Goal: Task Accomplishment & Management: Manage account settings

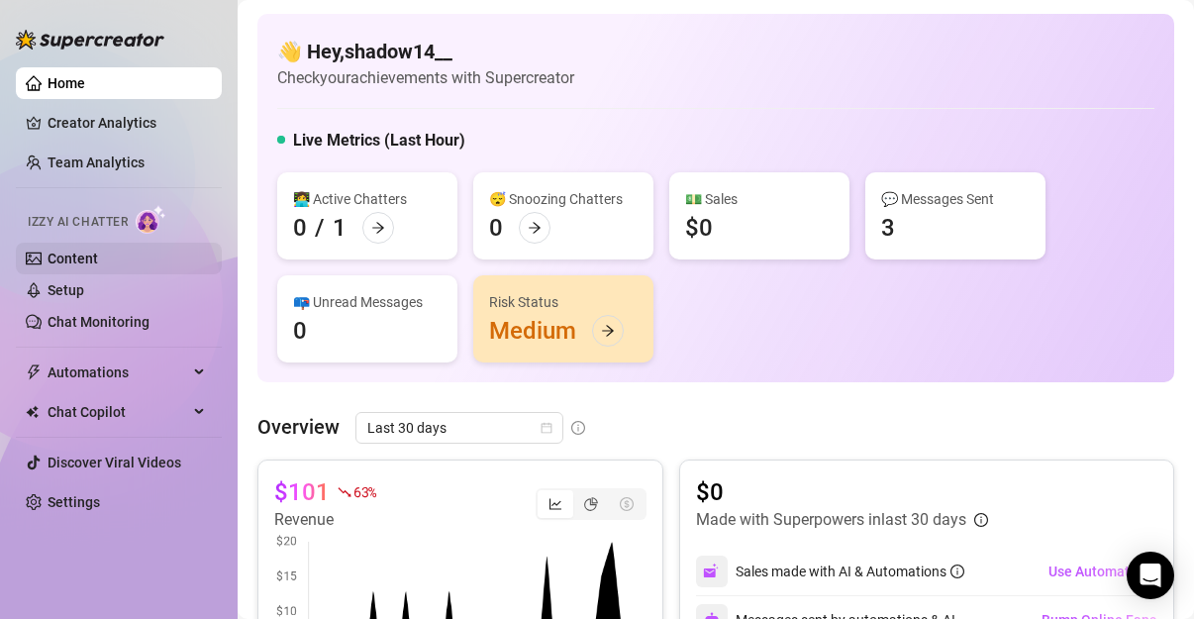
click at [98, 251] on link "Content" at bounding box center [73, 258] width 50 height 16
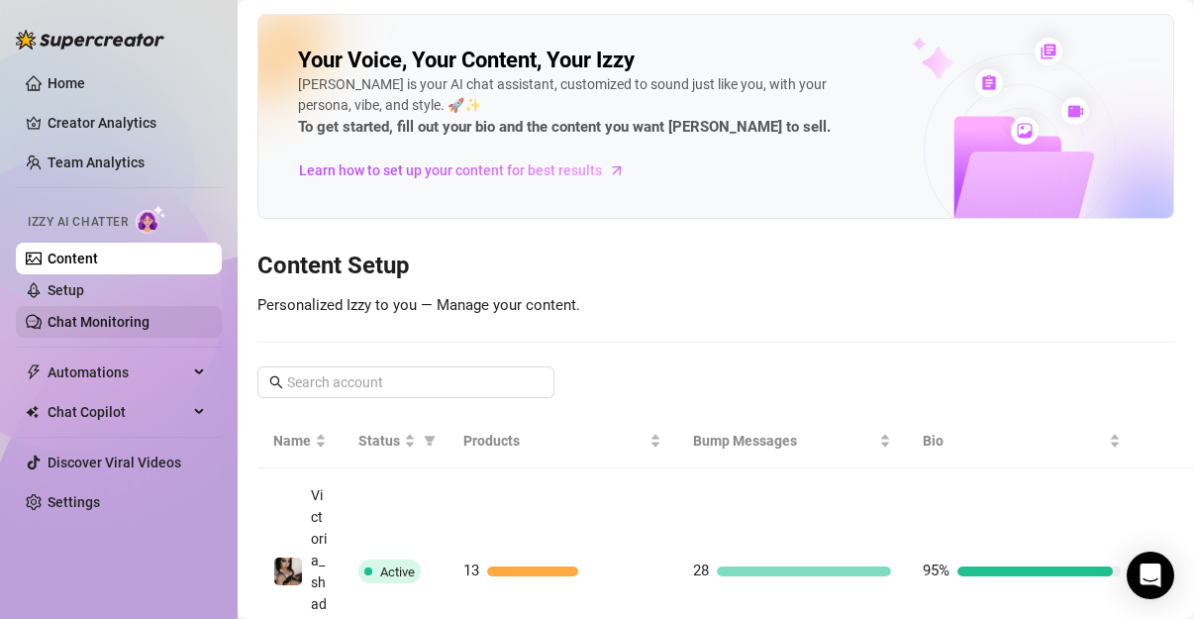
click at [96, 320] on link "Chat Monitoring" at bounding box center [99, 322] width 102 height 16
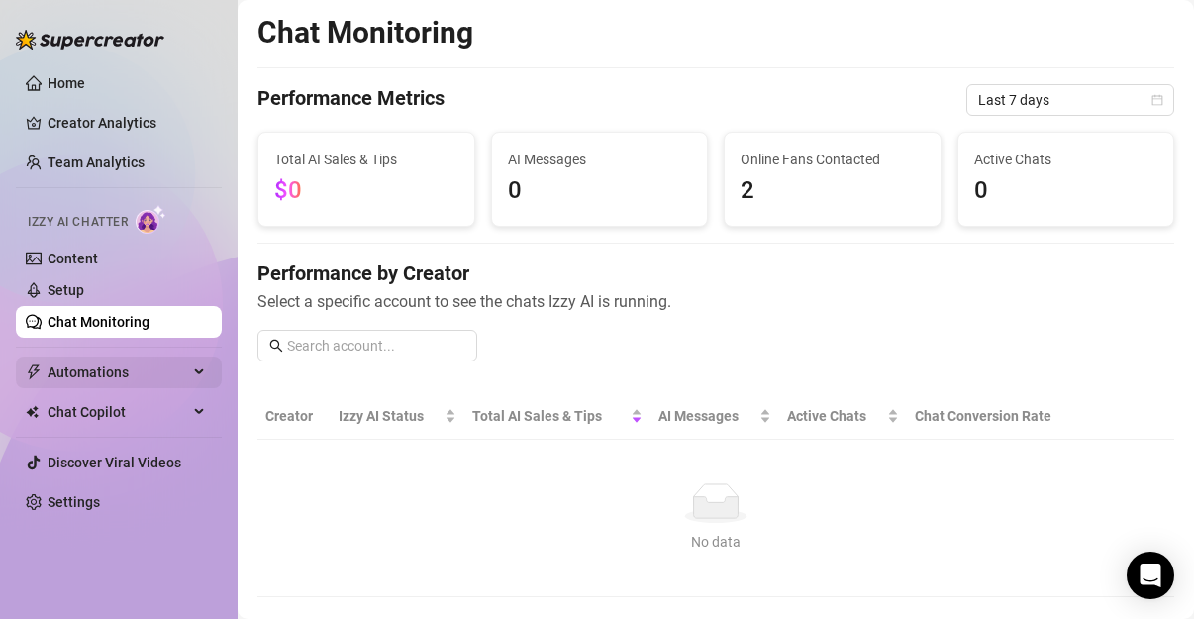
click at [96, 362] on span "Automations" at bounding box center [118, 372] width 141 height 32
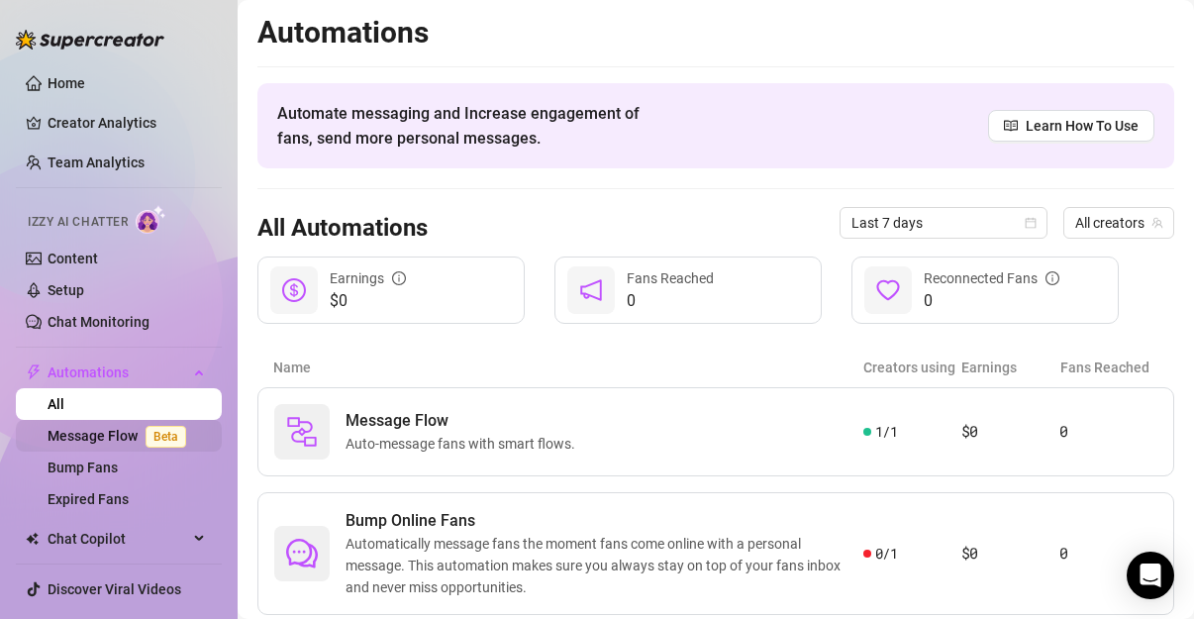
click at [126, 443] on link "Message Flow Beta" at bounding box center [121, 436] width 147 height 16
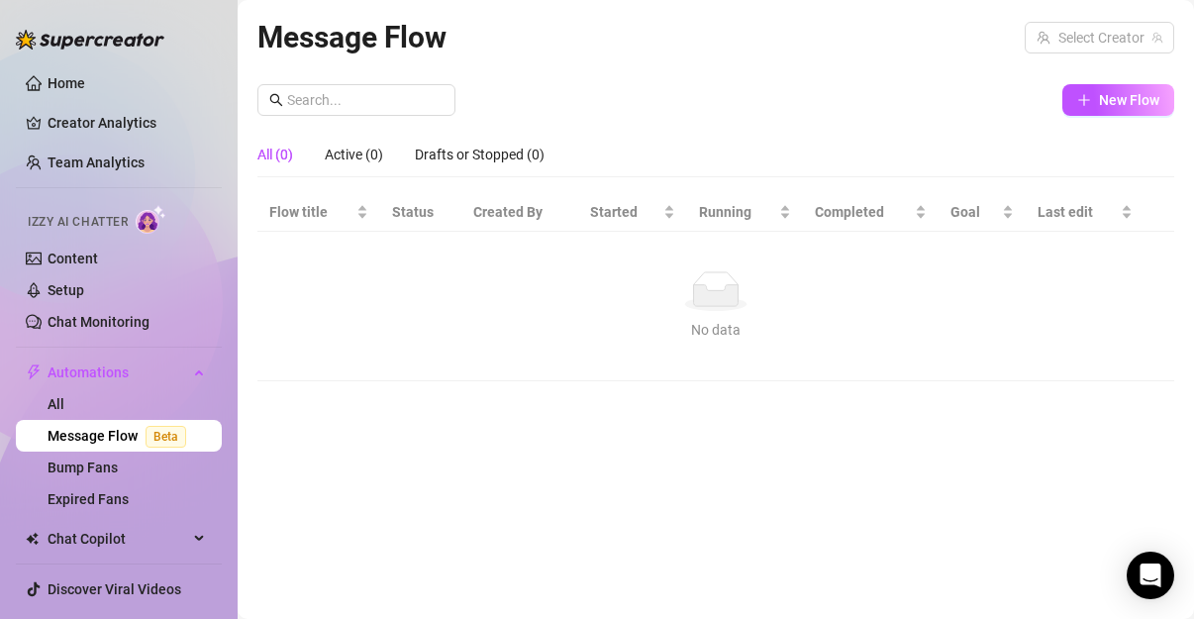
click at [126, 443] on link "Message Flow Beta" at bounding box center [121, 436] width 147 height 16
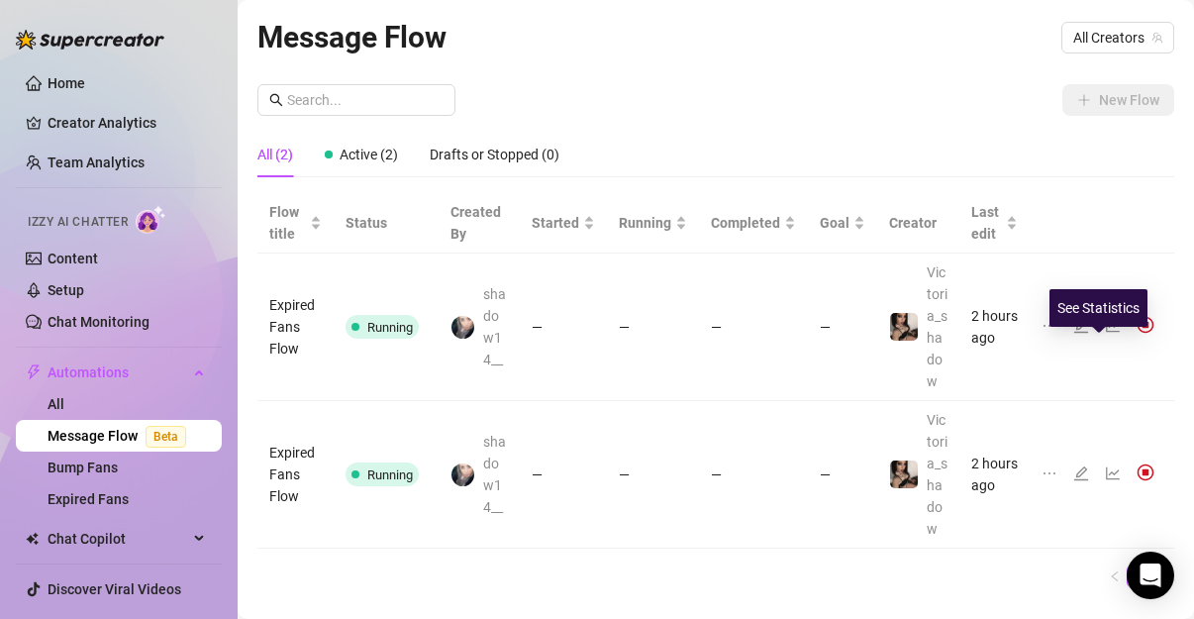
click at [1105, 334] on icon "line-chart" at bounding box center [1113, 326] width 16 height 16
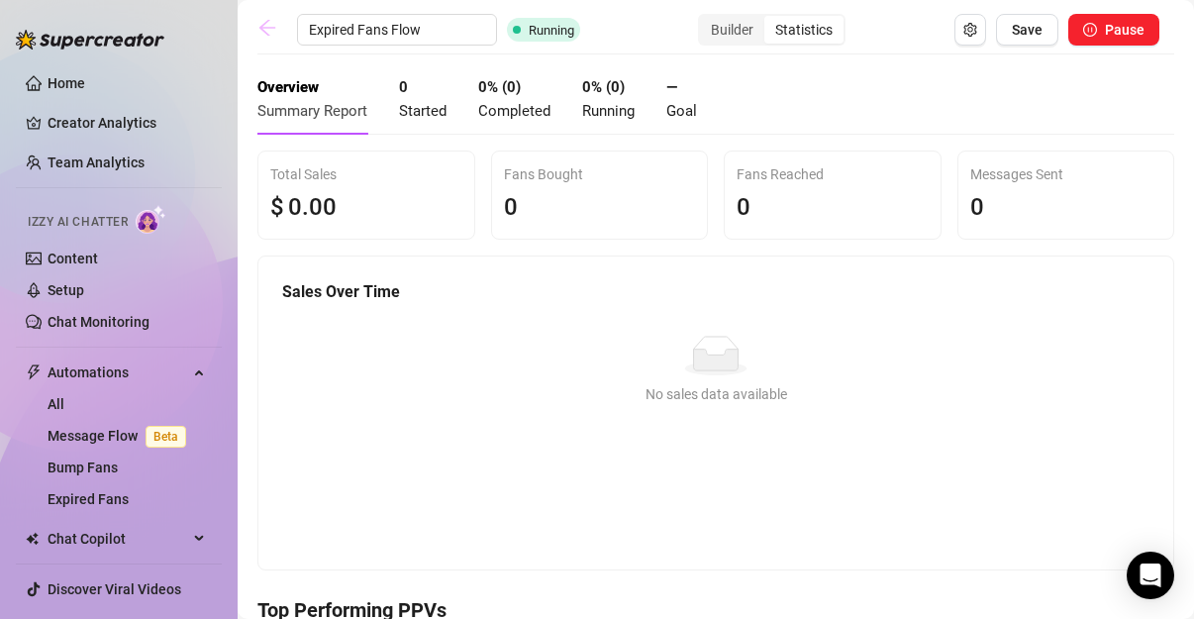
click at [266, 31] on icon "arrow-left" at bounding box center [267, 28] width 20 height 20
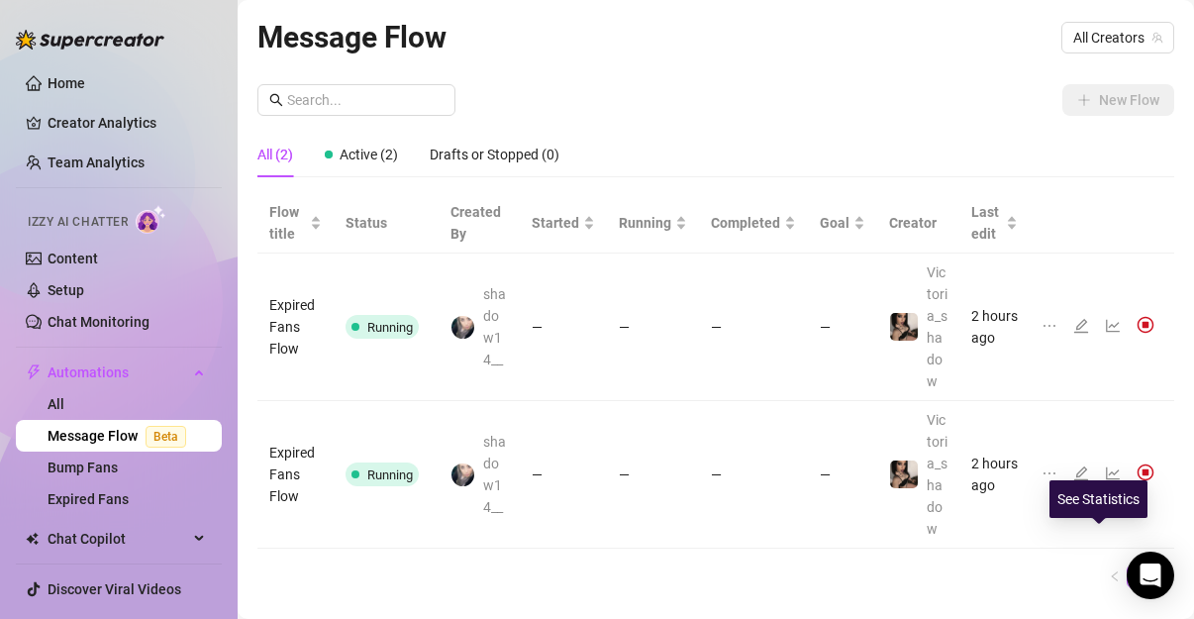
click at [1105, 481] on icon "line-chart" at bounding box center [1113, 473] width 16 height 16
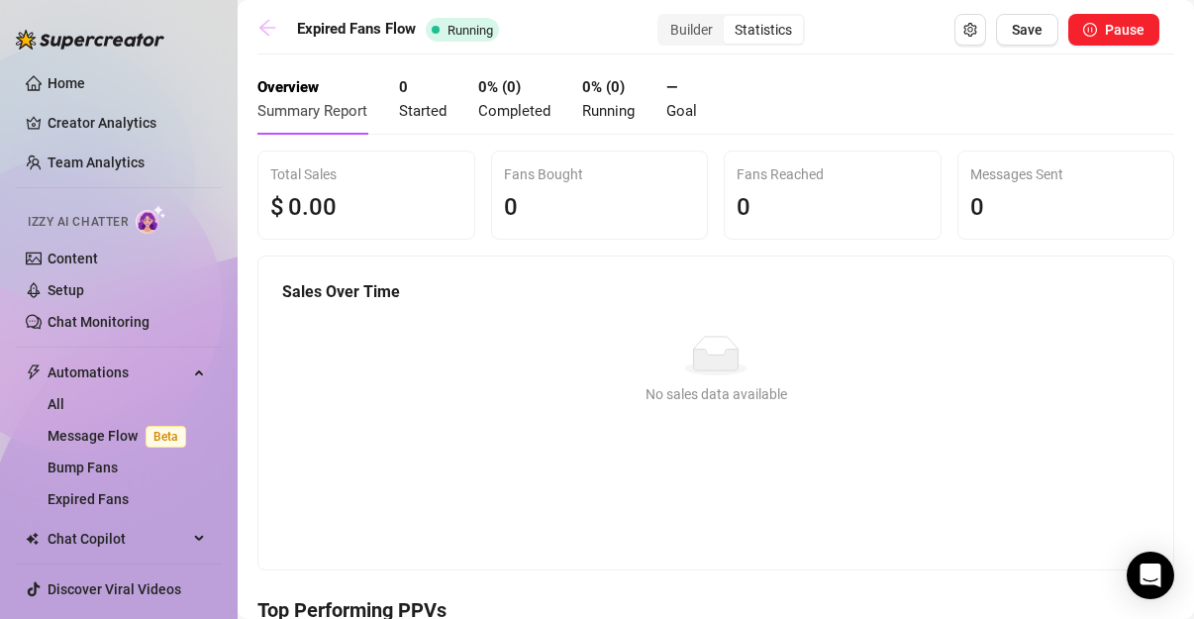
click at [270, 34] on icon "arrow-left" at bounding box center [267, 28] width 20 height 20
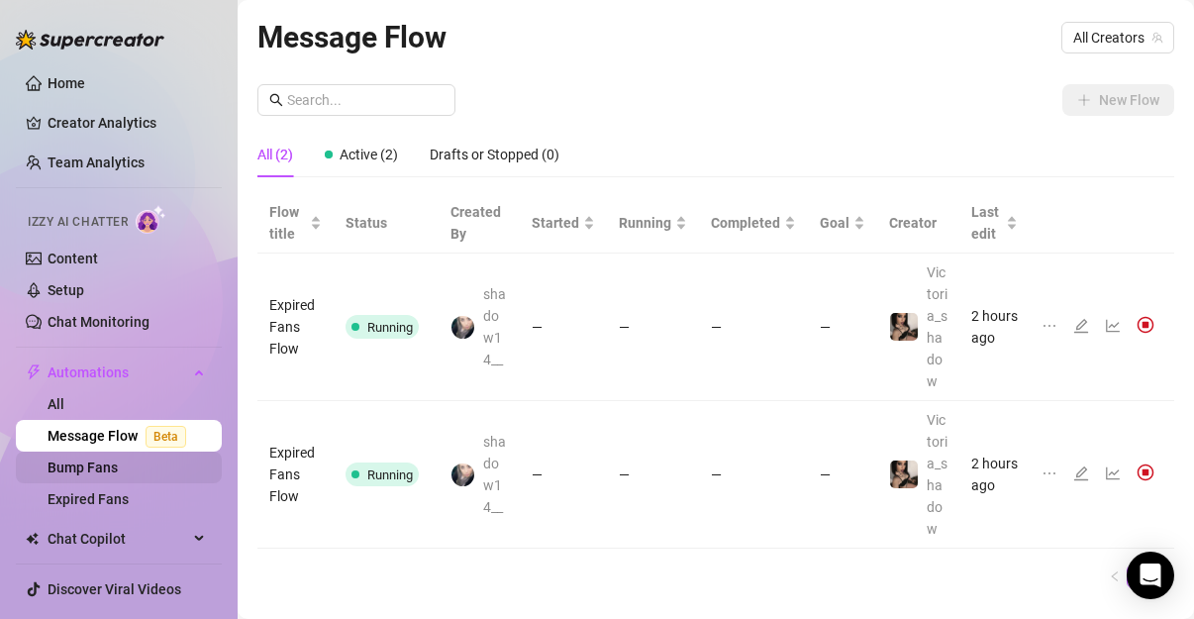
click at [72, 473] on link "Bump Fans" at bounding box center [83, 467] width 70 height 16
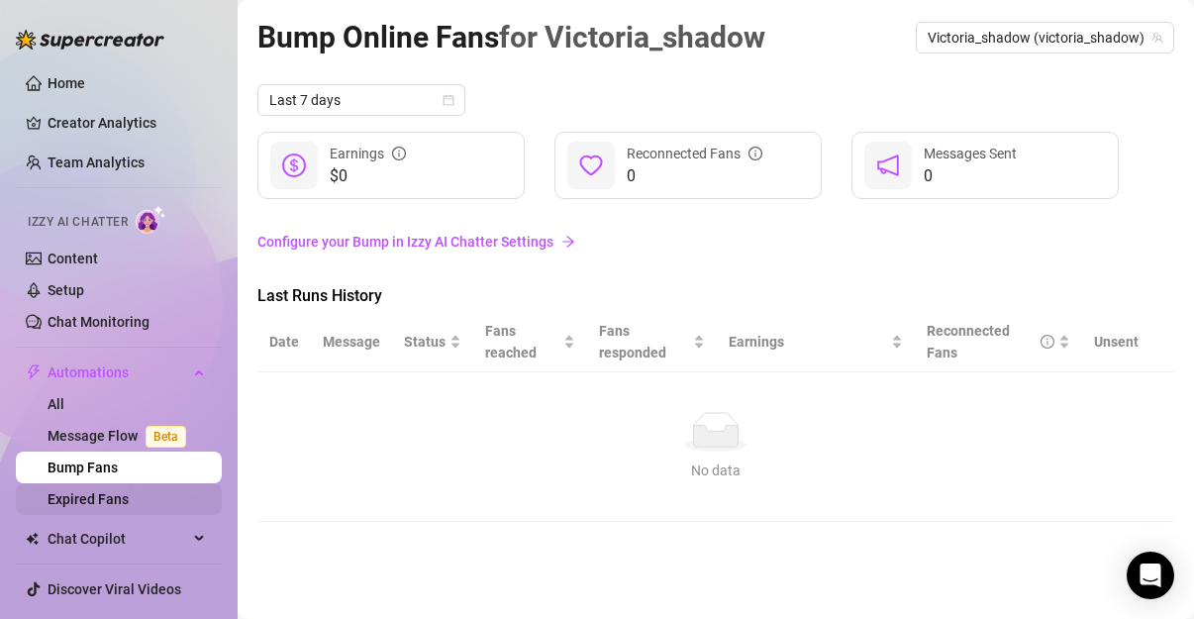
click at [118, 507] on link "Expired Fans" at bounding box center [88, 499] width 81 height 16
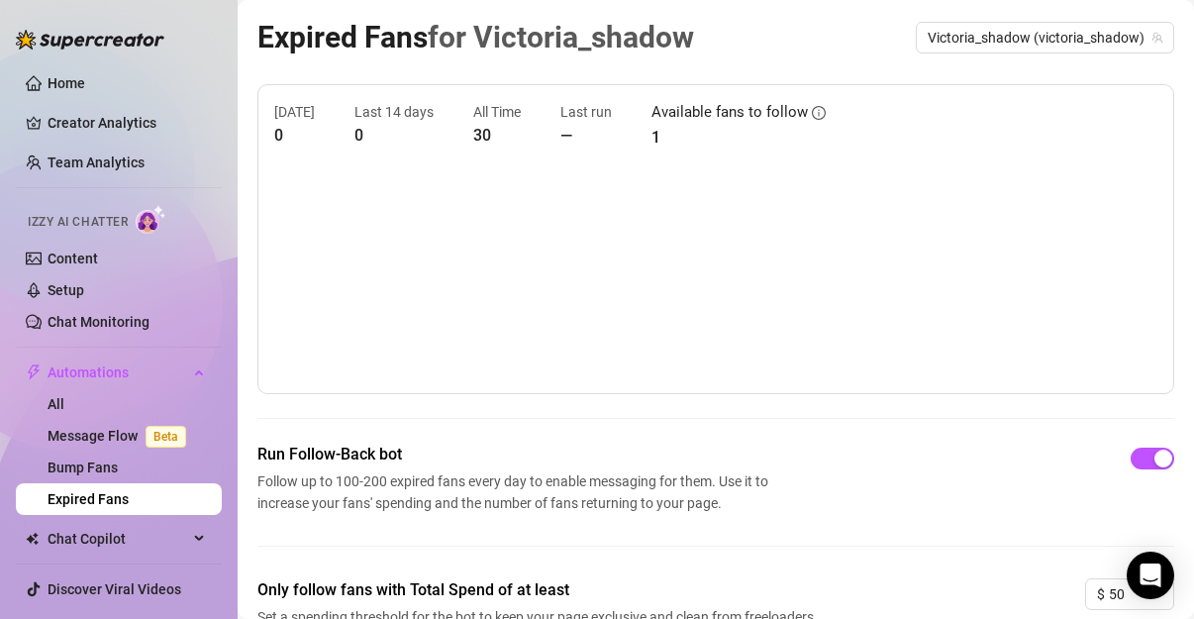
drag, startPoint x: 1140, startPoint y: 357, endPoint x: 1201, endPoint y: 392, distance: 69.6
click at [1193, 392] on html "Home Creator Analytics Team Analytics Izzy AI Chatter Content Setup Chat Monito…" at bounding box center [597, 309] width 1194 height 619
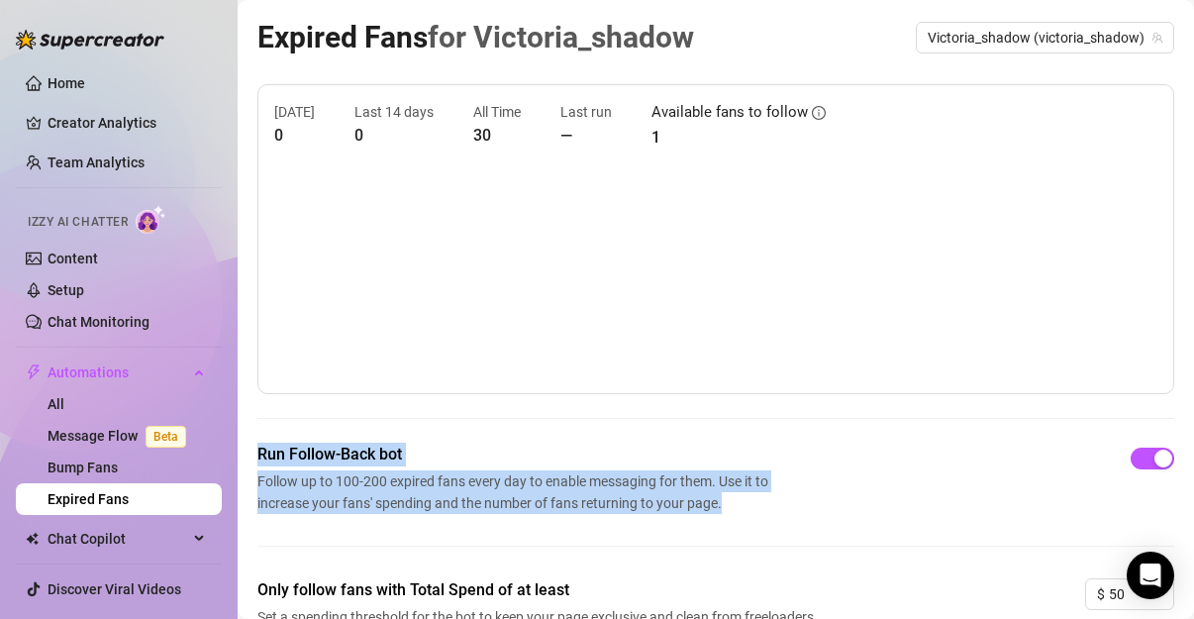
drag, startPoint x: 1175, startPoint y: 414, endPoint x: 1167, endPoint y: 430, distance: 17.7
click at [1167, 430] on main "Expired Fans for [PERSON_NAME] Victoria_shadow (victoria_shadow) [DATE] 0 Last …" at bounding box center [716, 403] width 956 height 807
click at [1175, 426] on main "Expired Fans for [PERSON_NAME] Victoria_shadow (victoria_shadow) [DATE] 0 Last …" at bounding box center [716, 403] width 956 height 807
drag, startPoint x: 1175, startPoint y: 426, endPoint x: 1180, endPoint y: 449, distance: 24.3
click at [1180, 449] on div "Expired Fans for [PERSON_NAME] Victoria_shadow (victoria_shadow) [DATE] 0 Last …" at bounding box center [716, 309] width 956 height 619
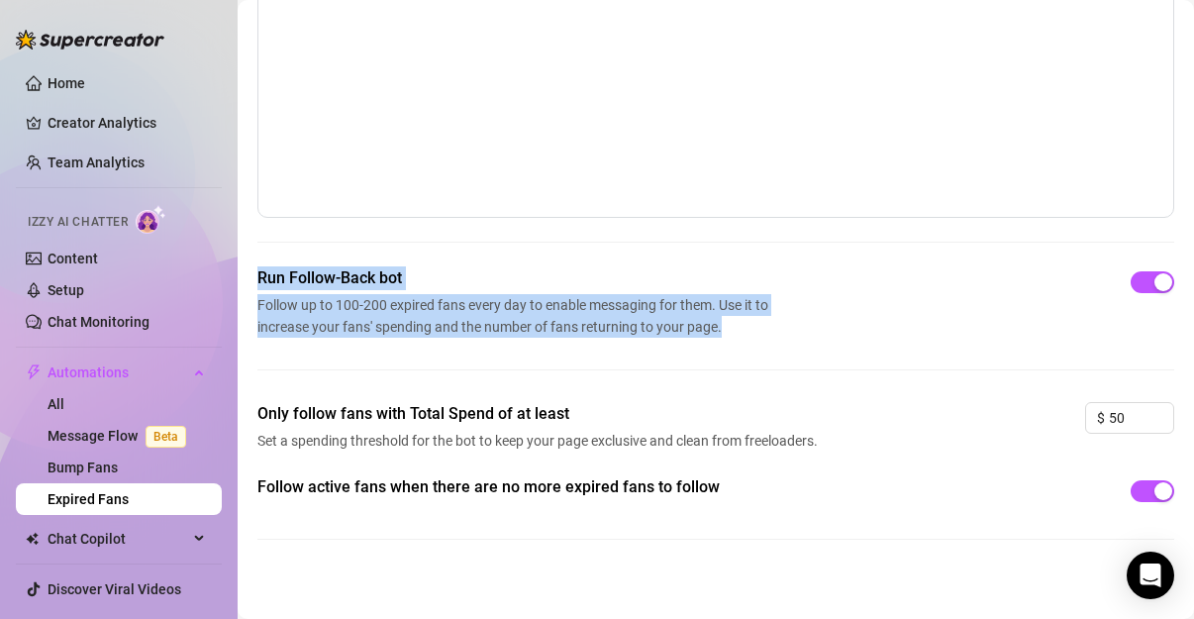
scroll to position [186, 0]
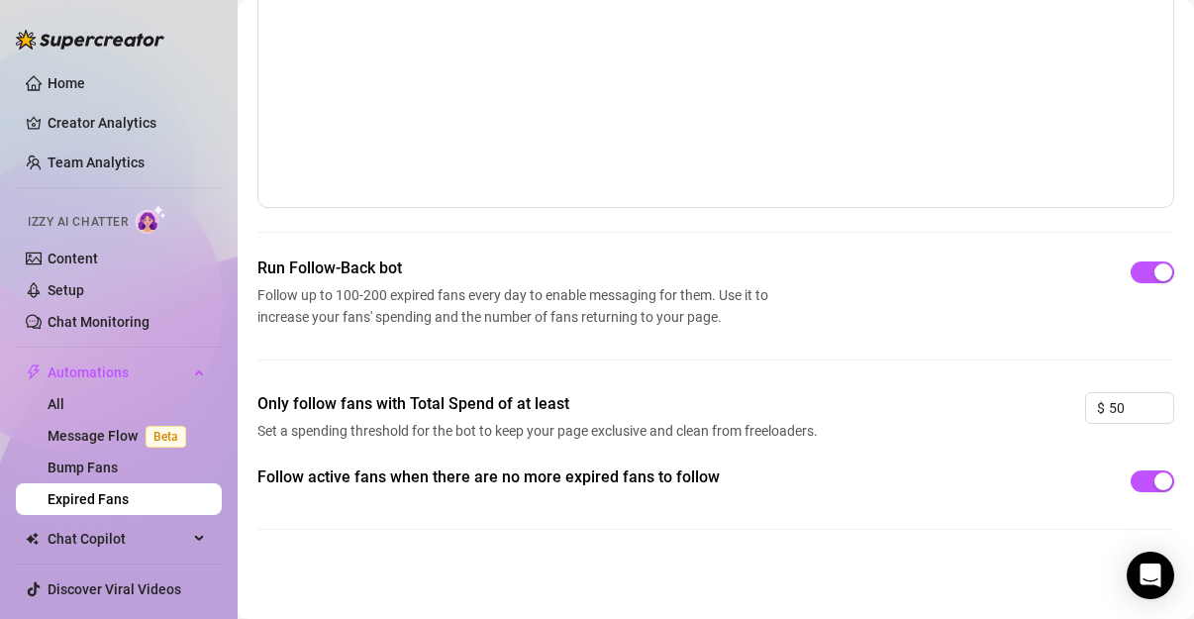
click at [934, 428] on div "Only follow fans with Total Spend of at least Set a spending threshold for the …" at bounding box center [715, 428] width 917 height 73
click at [1127, 409] on input "50" at bounding box center [1141, 408] width 64 height 30
type input "5"
type input "10"
click at [118, 459] on link "Bump Fans" at bounding box center [83, 467] width 70 height 16
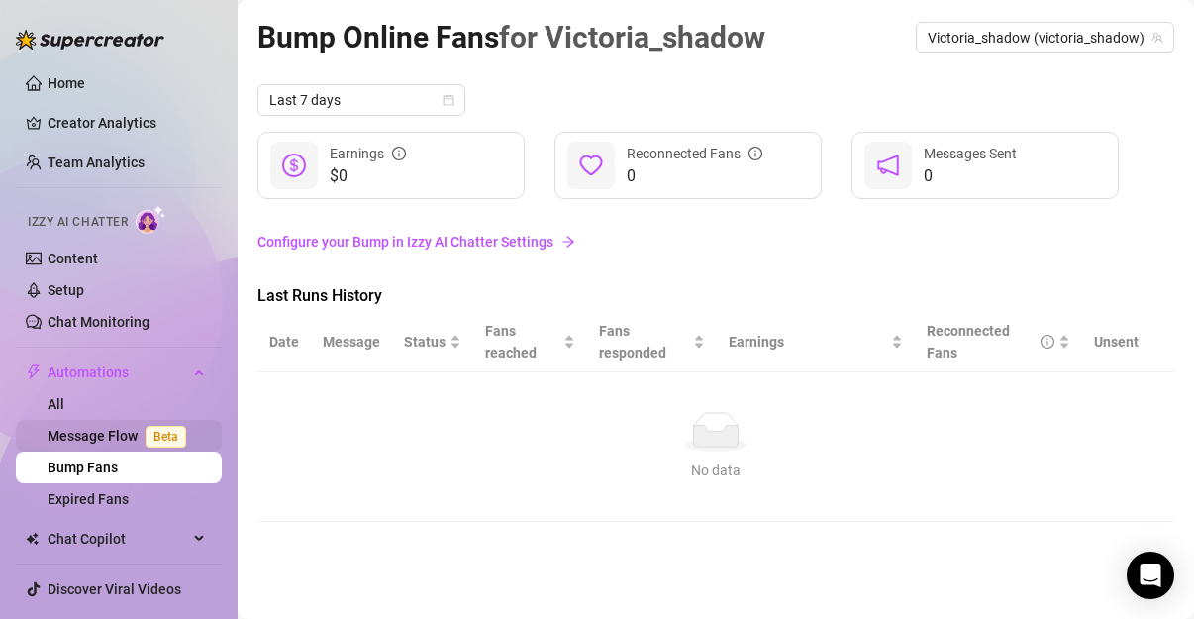
click at [149, 436] on span "Beta" at bounding box center [166, 437] width 41 height 22
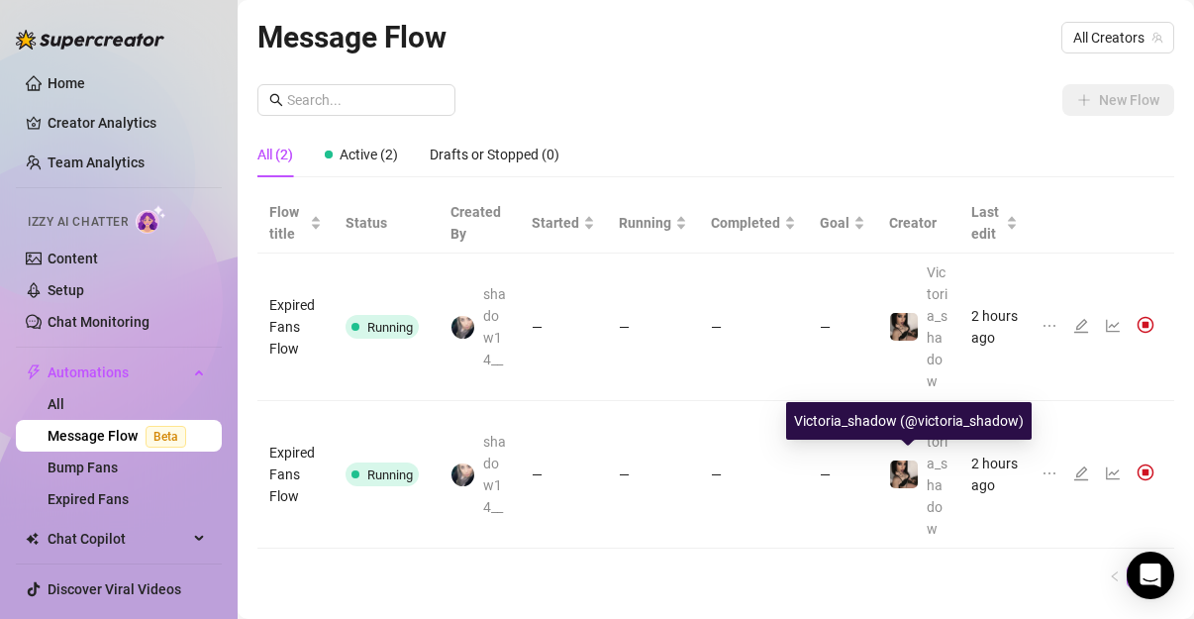
click at [890, 488] on img at bounding box center [904, 474] width 28 height 28
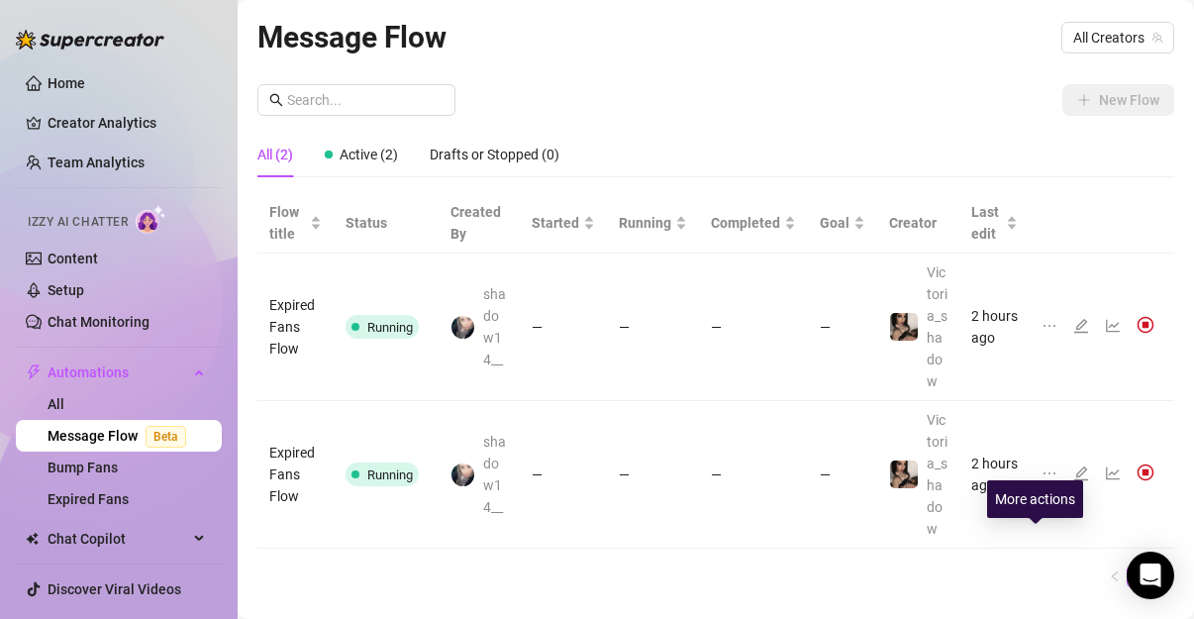
click at [1041, 481] on icon "ellipsis" at bounding box center [1049, 473] width 16 height 16
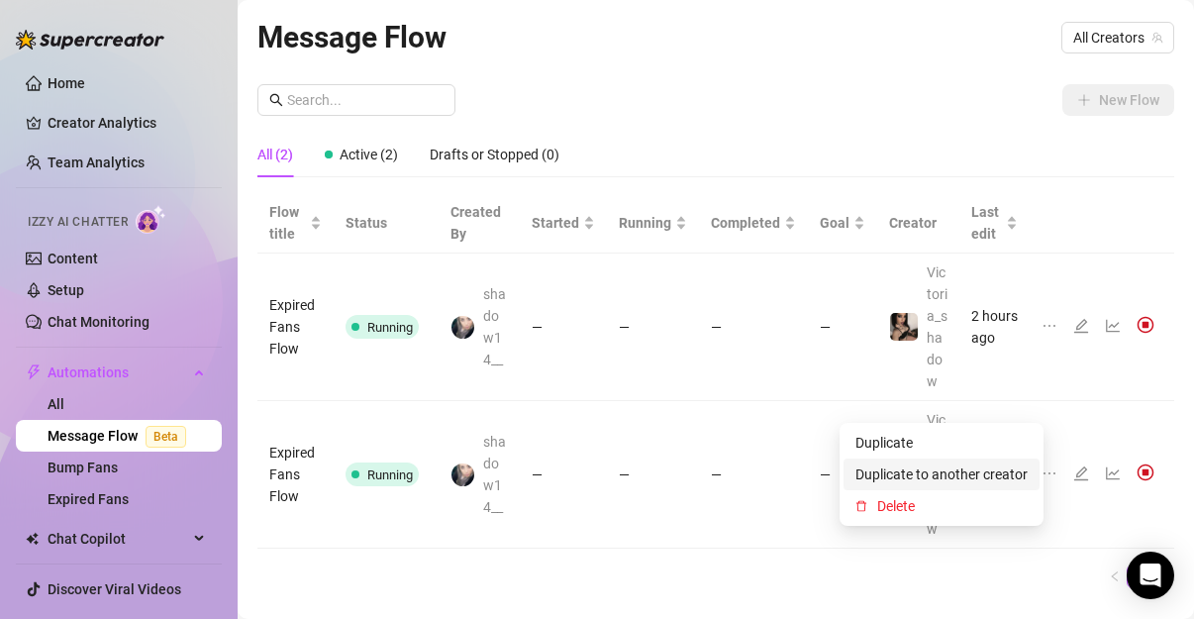
click at [1008, 475] on span "Duplicate to another creator" at bounding box center [941, 474] width 172 height 22
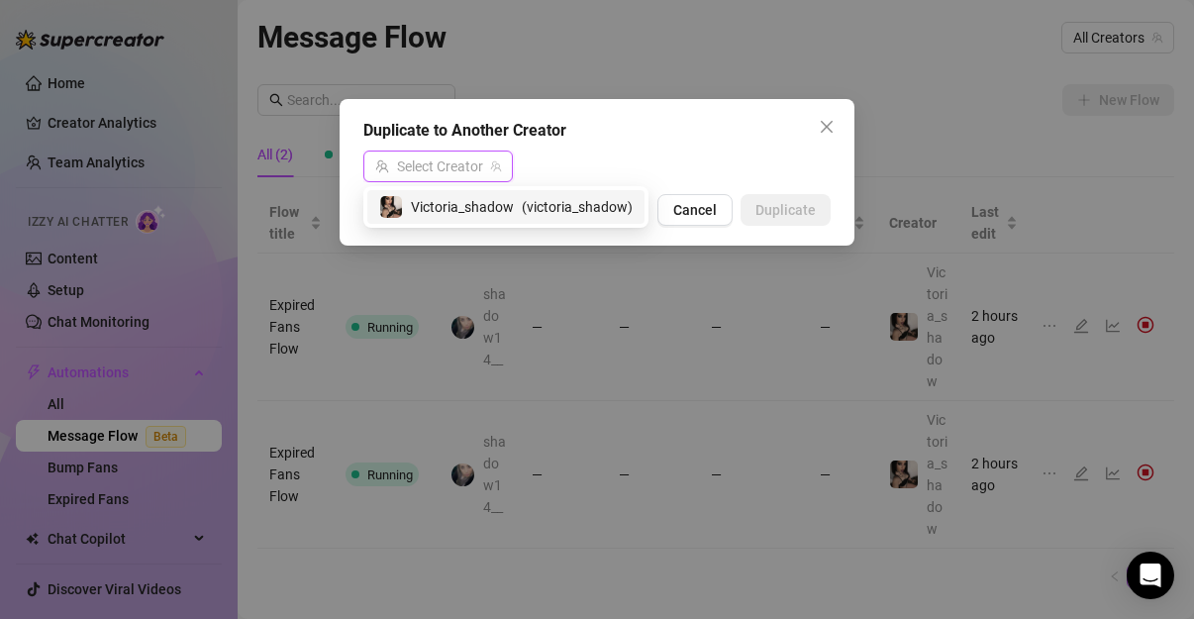
click at [478, 162] on input "search" at bounding box center [429, 166] width 108 height 30
click at [481, 205] on span "Victoria_shadow" at bounding box center [462, 207] width 103 height 22
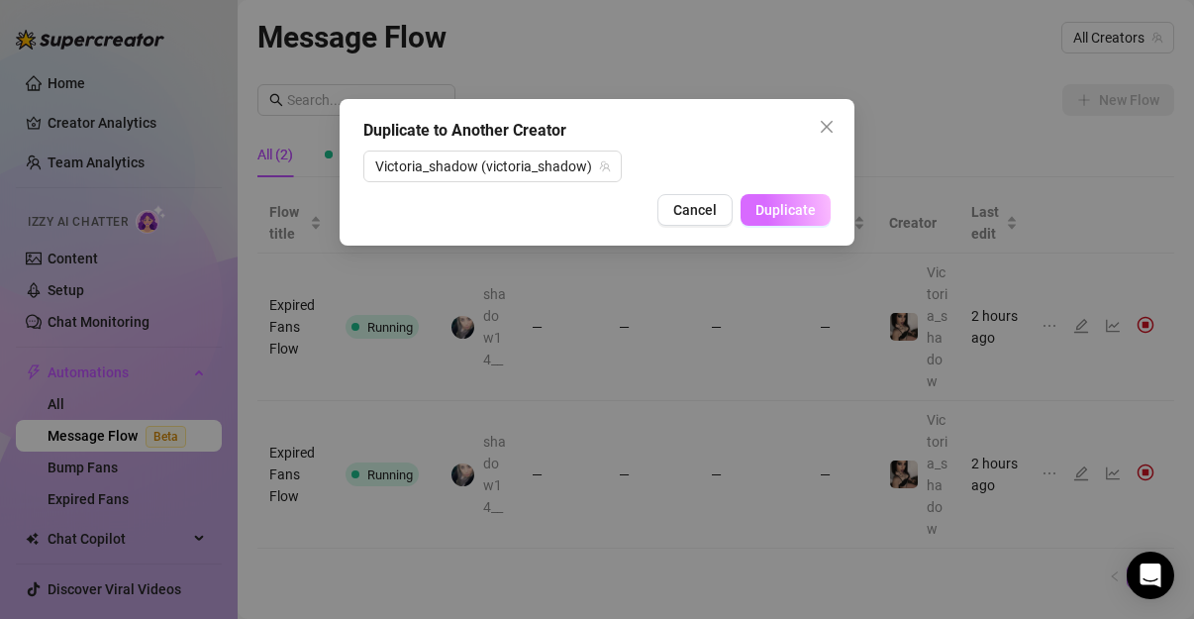
click at [775, 214] on span "Duplicate" at bounding box center [785, 210] width 60 height 16
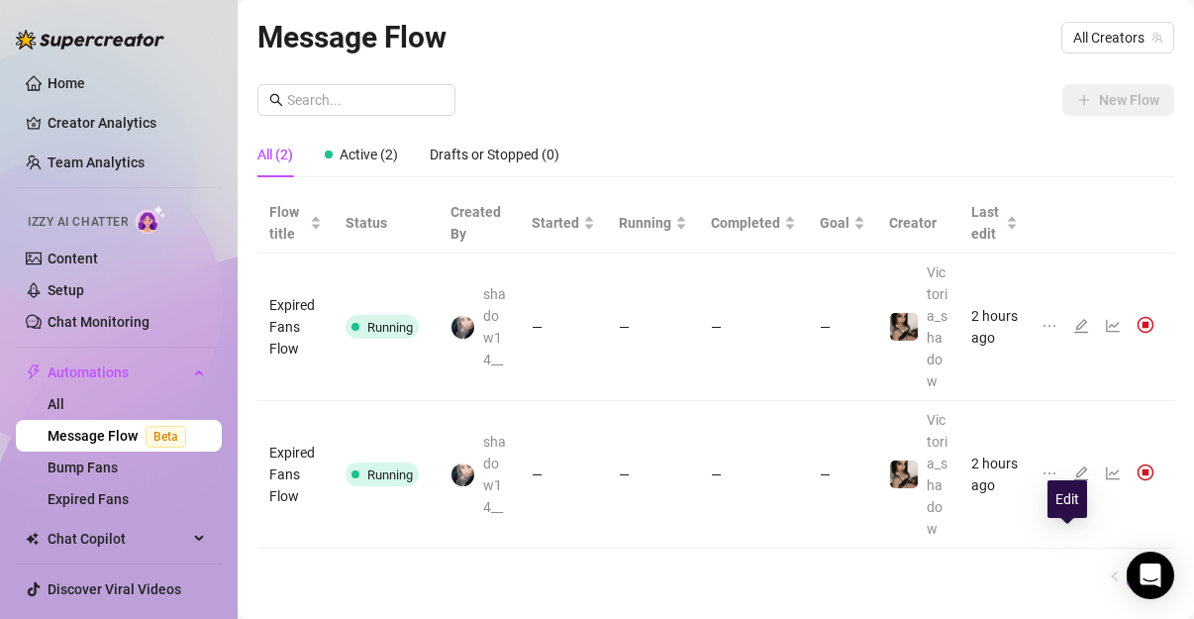
click at [1073, 481] on icon "edit" at bounding box center [1081, 473] width 16 height 16
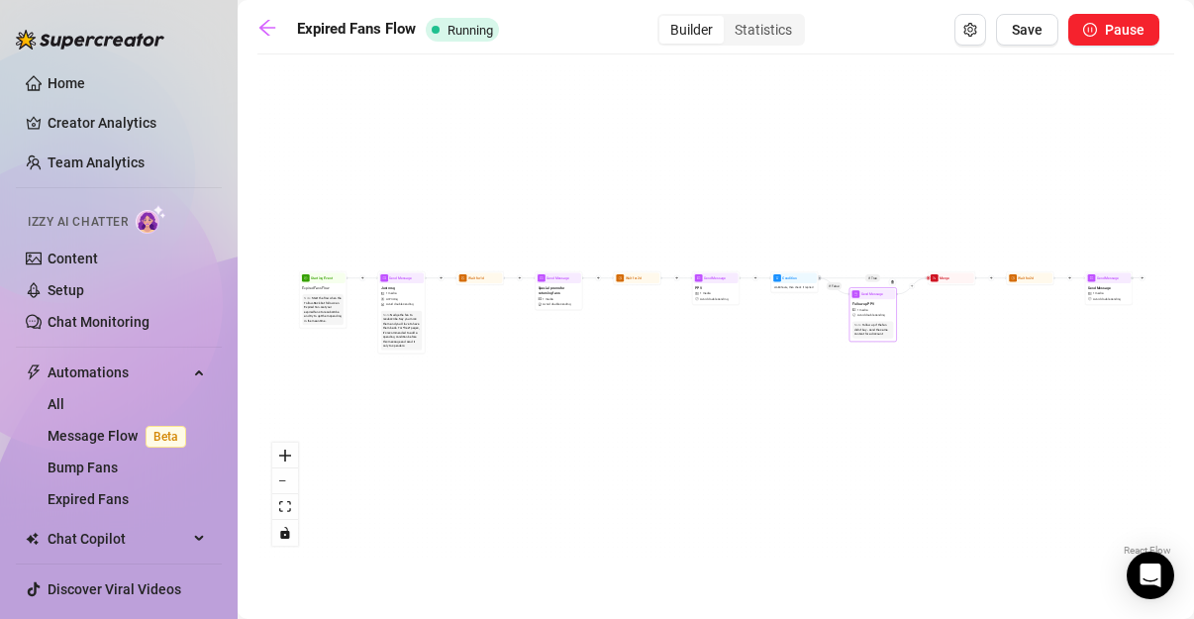
click at [873, 307] on div "Follow up PPV 1 media Avoid double sending" at bounding box center [872, 309] width 45 height 20
type textarea "do you want some explicit content in a discount? heres a gift"
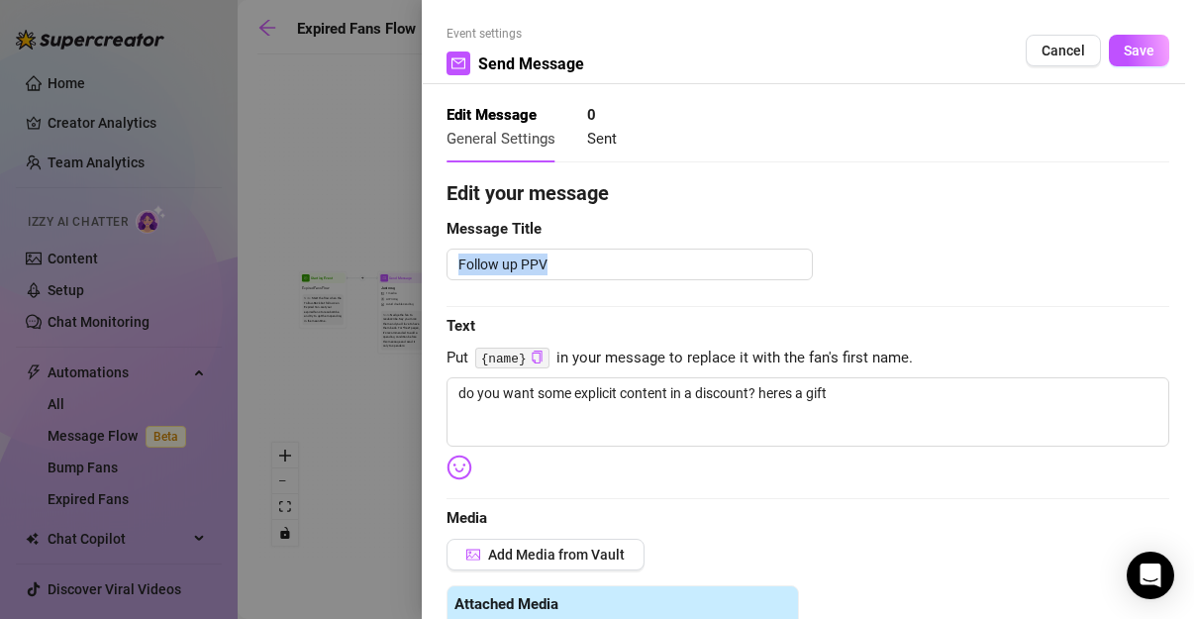
drag, startPoint x: 873, startPoint y: 307, endPoint x: 905, endPoint y: 275, distance: 44.8
click at [1124, 43] on span "Save" at bounding box center [1139, 51] width 31 height 16
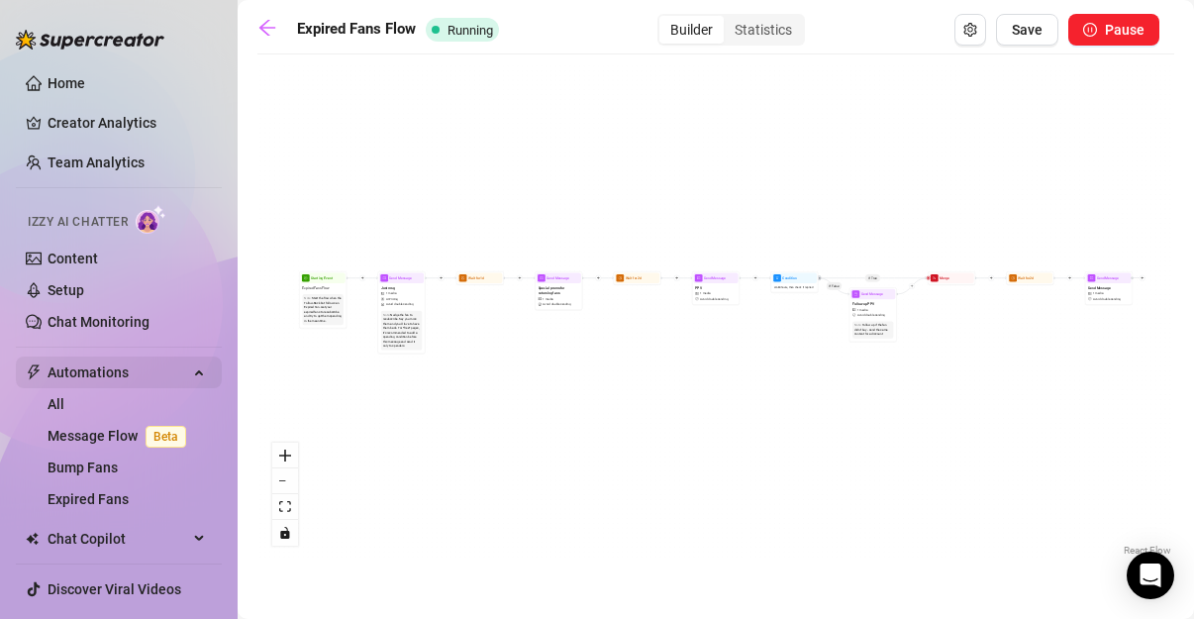
click at [134, 362] on span "Automations" at bounding box center [118, 372] width 141 height 32
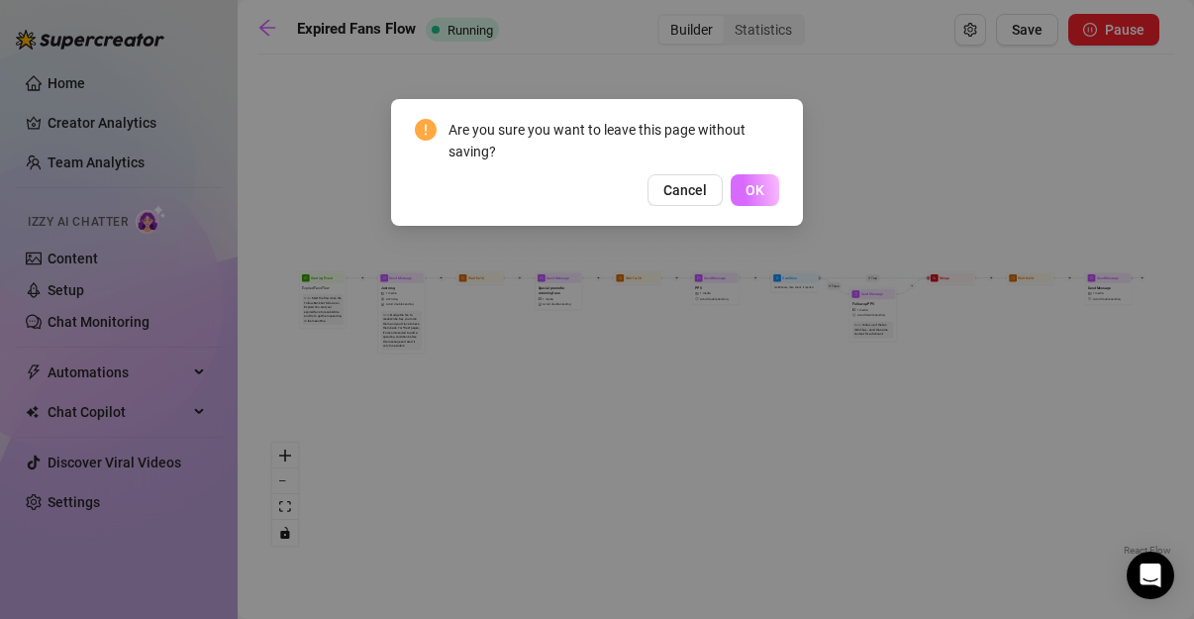
click at [772, 196] on button "OK" at bounding box center [755, 190] width 49 height 32
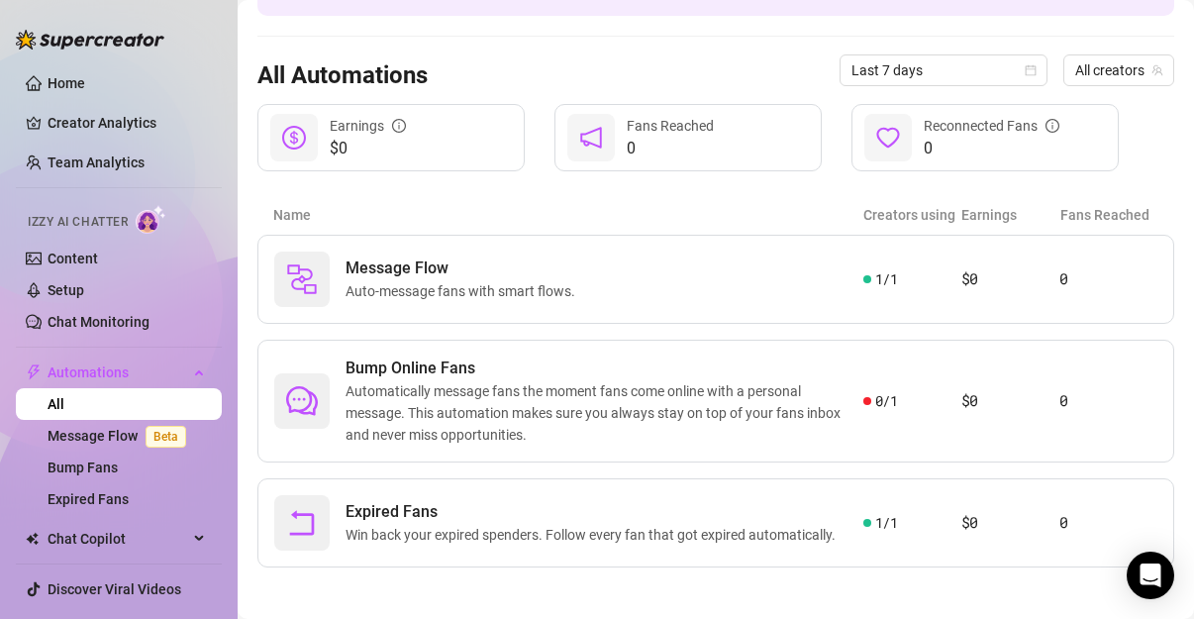
scroll to position [157, 0]
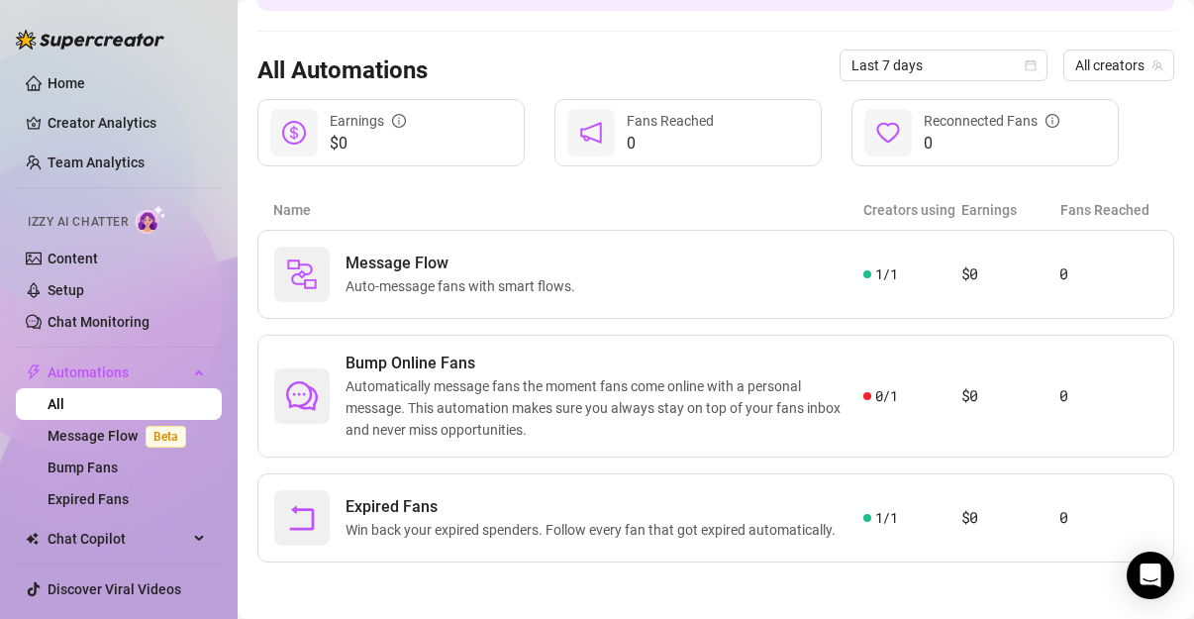
click at [1178, 417] on main "Automations Automate messaging and Increase engagement of fans, send more perso…" at bounding box center [716, 232] width 956 height 779
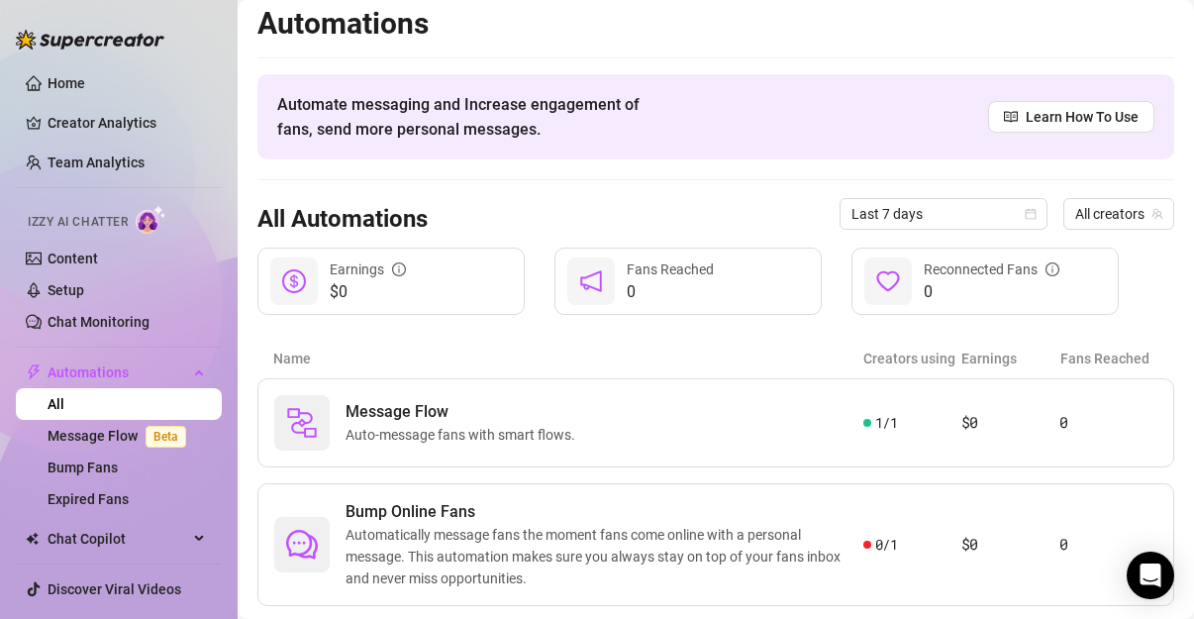
scroll to position [7, 0]
drag, startPoint x: 1138, startPoint y: 236, endPoint x: 1148, endPoint y: 241, distance: 11.1
click at [1148, 241] on div "All Automations Last 7 days All creators" at bounding box center [715, 215] width 917 height 67
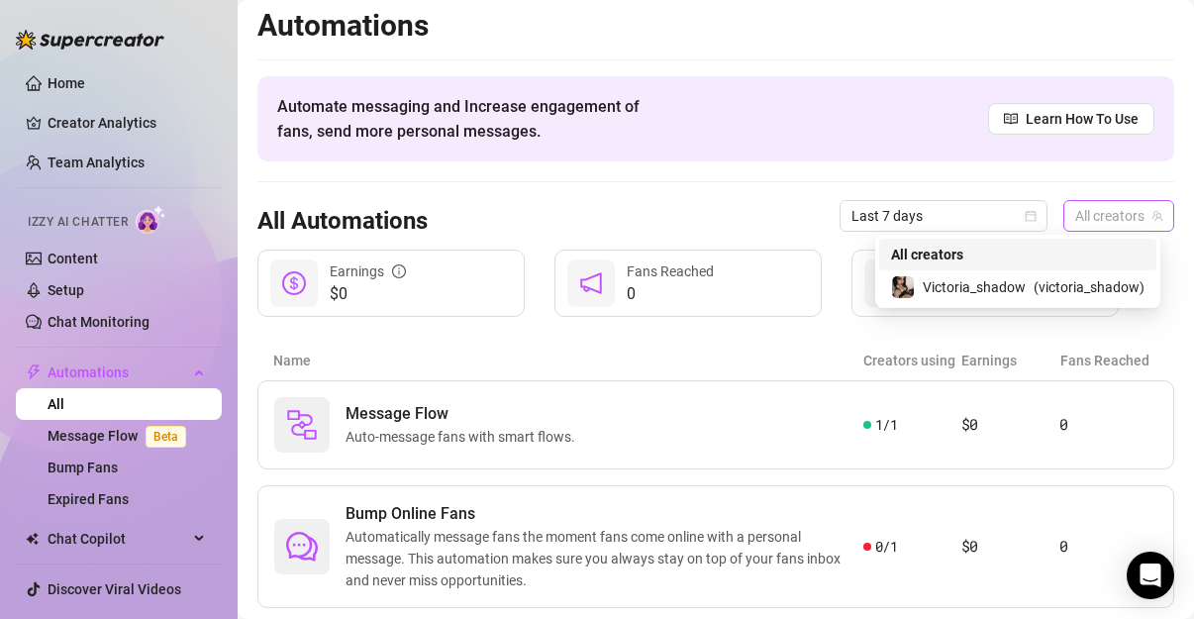
click at [1154, 214] on div "All creators" at bounding box center [1118, 216] width 111 height 32
click at [1068, 294] on span "( victoria_shadow )" at bounding box center [1089, 287] width 111 height 22
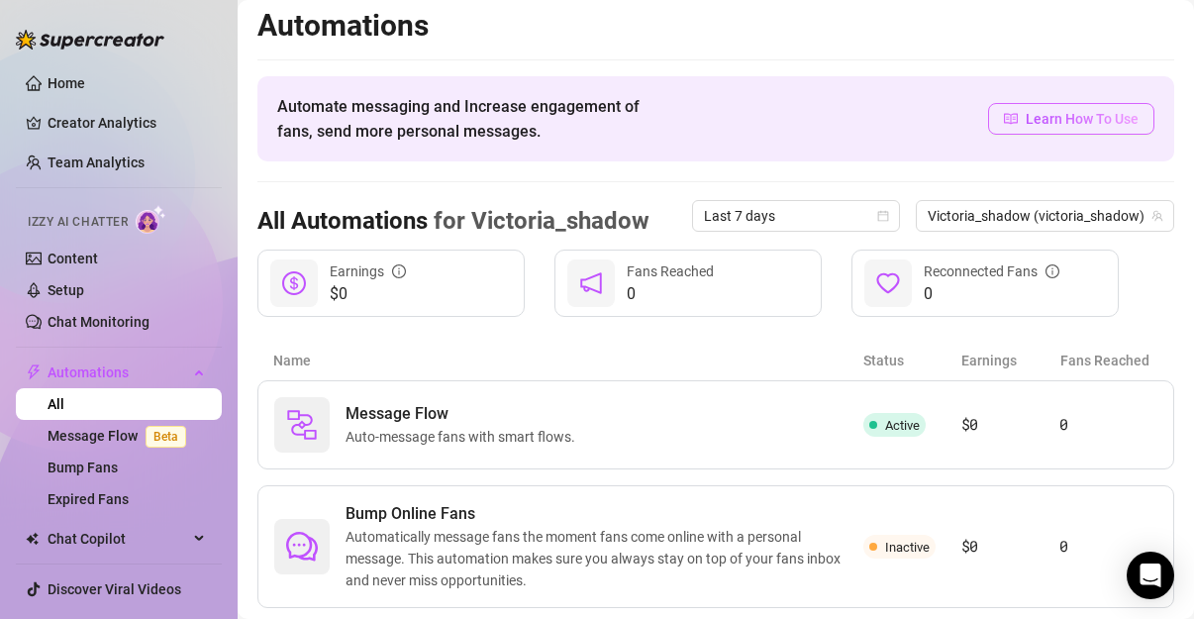
click at [1086, 124] on span "Learn How To Use" at bounding box center [1082, 119] width 113 height 22
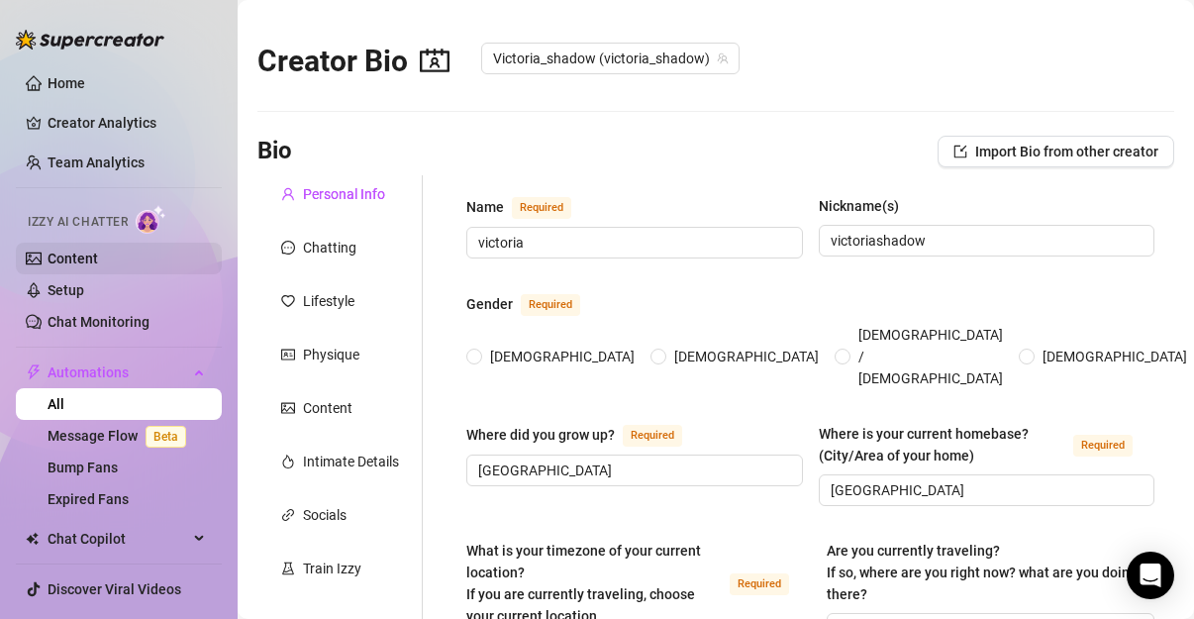
type input "victoria"
type input "victoriashadow"
type input "[GEOGRAPHIC_DATA]"
type textarea "i do travel. Now I'm in [GEOGRAPHIC_DATA] [GEOGRAPHIC_DATA]."
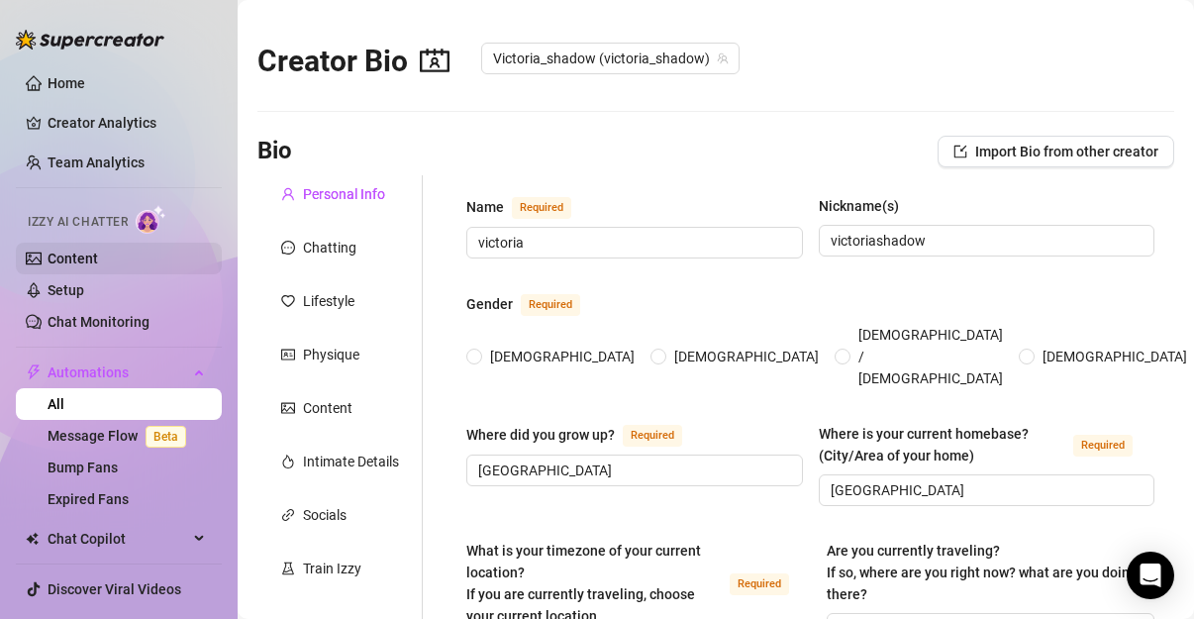
type input "bi"
type input "engaged"
type input "no"
type input "not yet"
type input "yes a wolf"
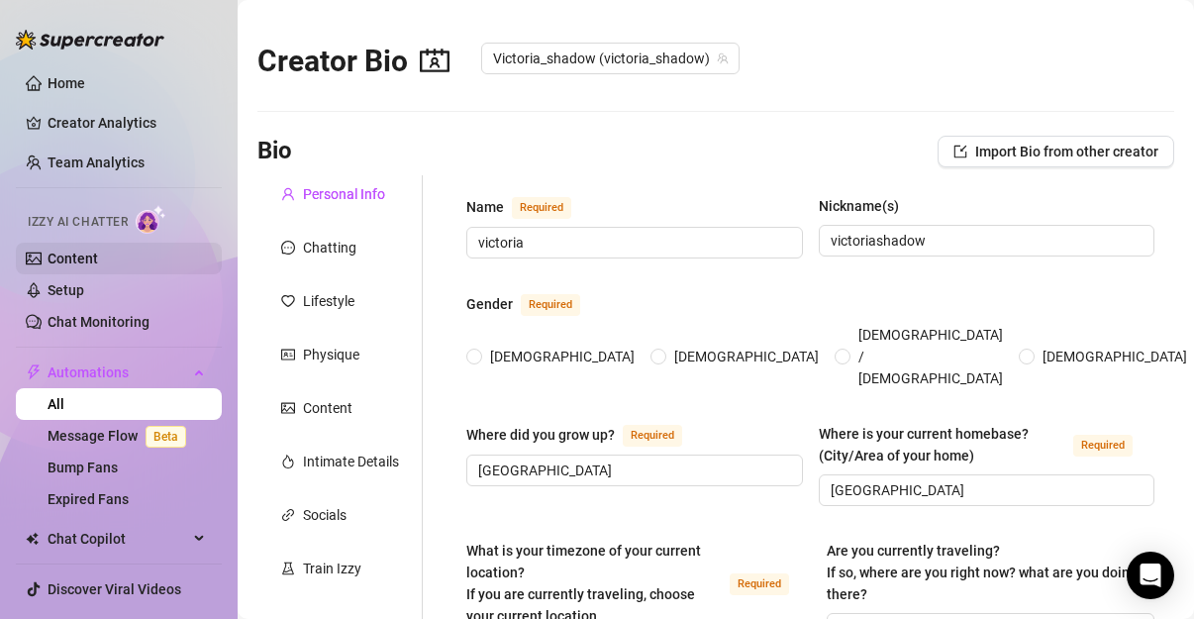
type input "poe dancings gigs"
type input "barista,barwoman,pole dancer,[DEMOGRAPHIC_DATA] teacher"
type input "univercity"
type input "private"
type input "everything that goes around,comes around."
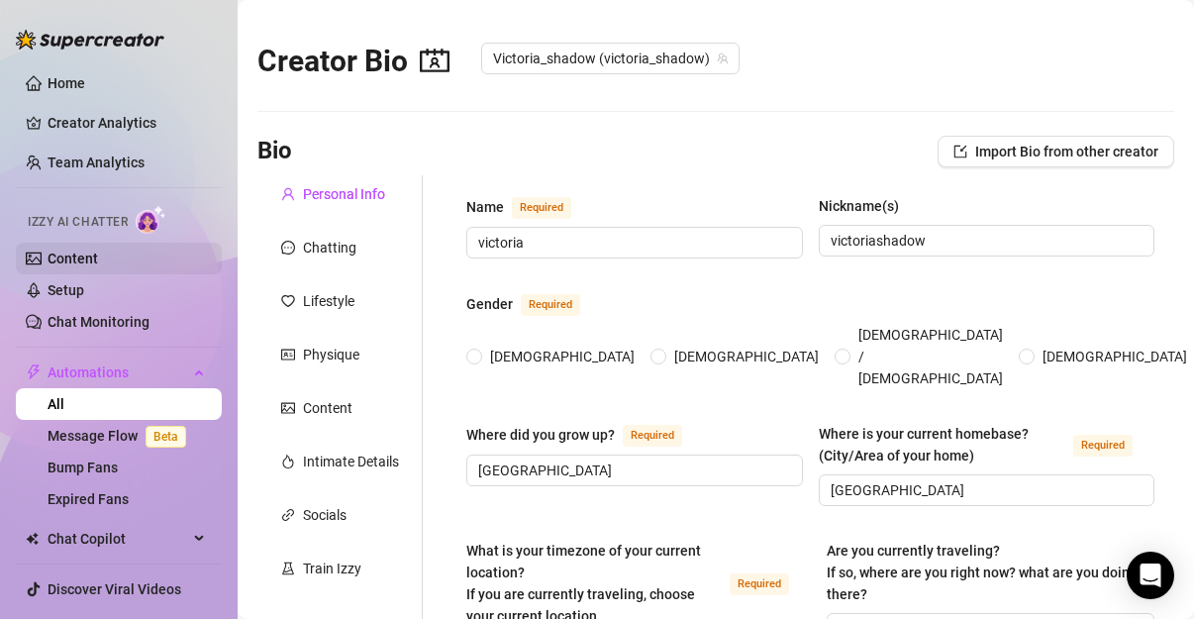
type textarea "to be an influencer to people that have no voice for the so called ''comunity''."
type textarea "i have a strange birth [PERSON_NAME]. I think thats funny ;)"
type textarea "i have some empathy left"
type textarea "My content on social media speak for me."
radio input "true"
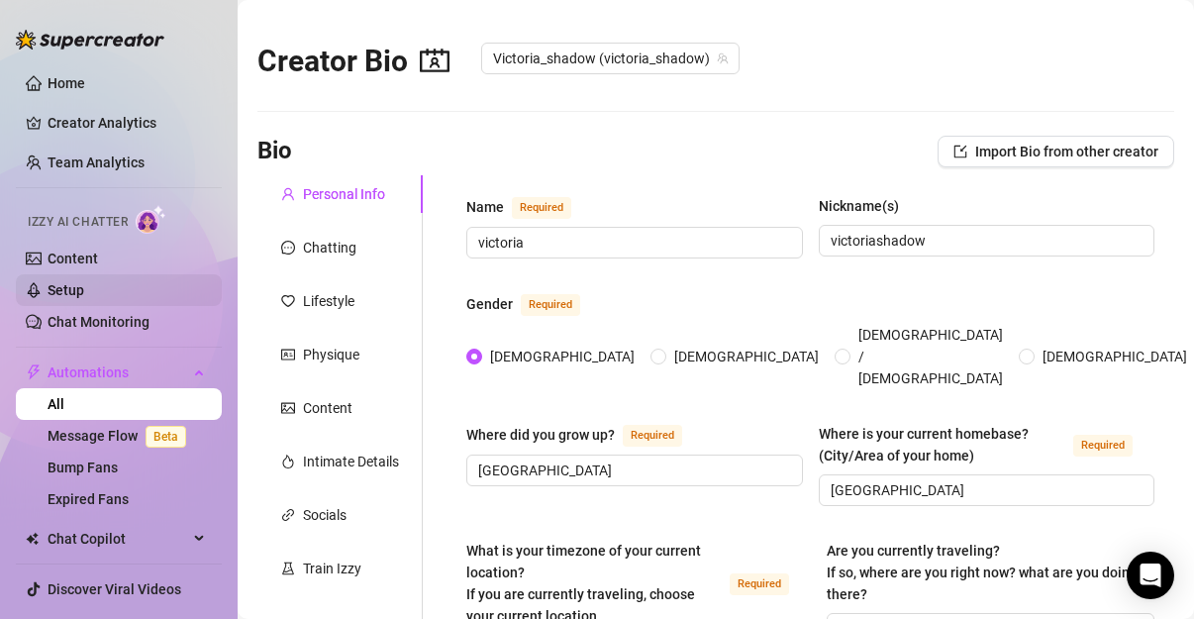
type input "[DATE]"
click at [354, 572] on div "Train Izzy" at bounding box center [332, 568] width 58 height 22
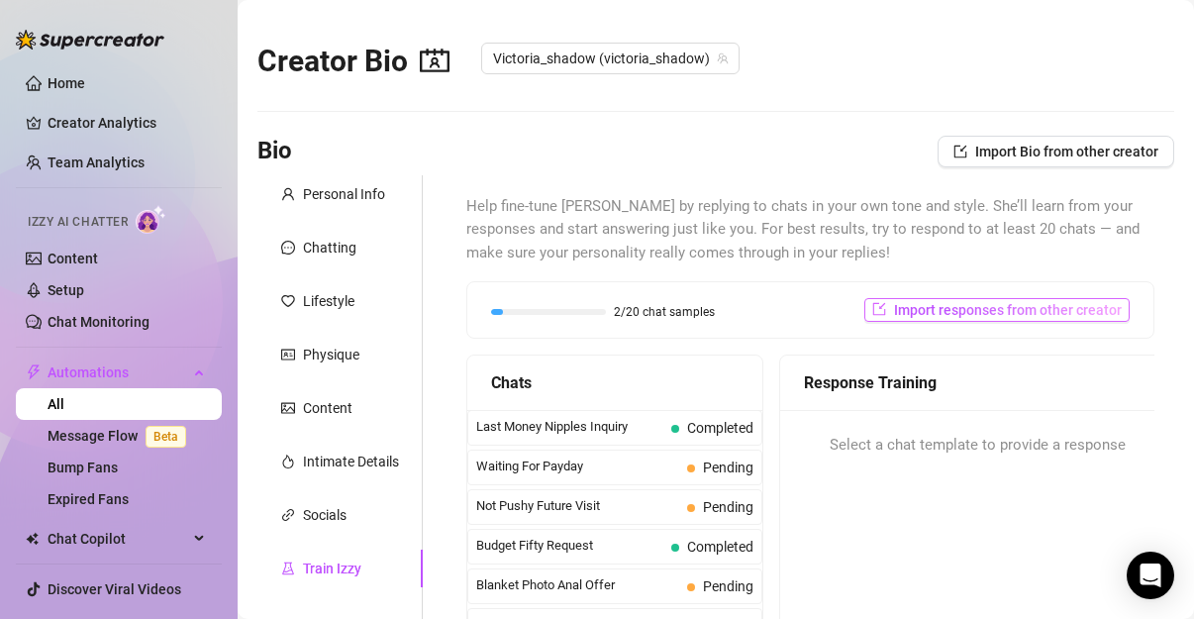
click at [965, 305] on span "Import responses from other creator" at bounding box center [1008, 310] width 228 height 16
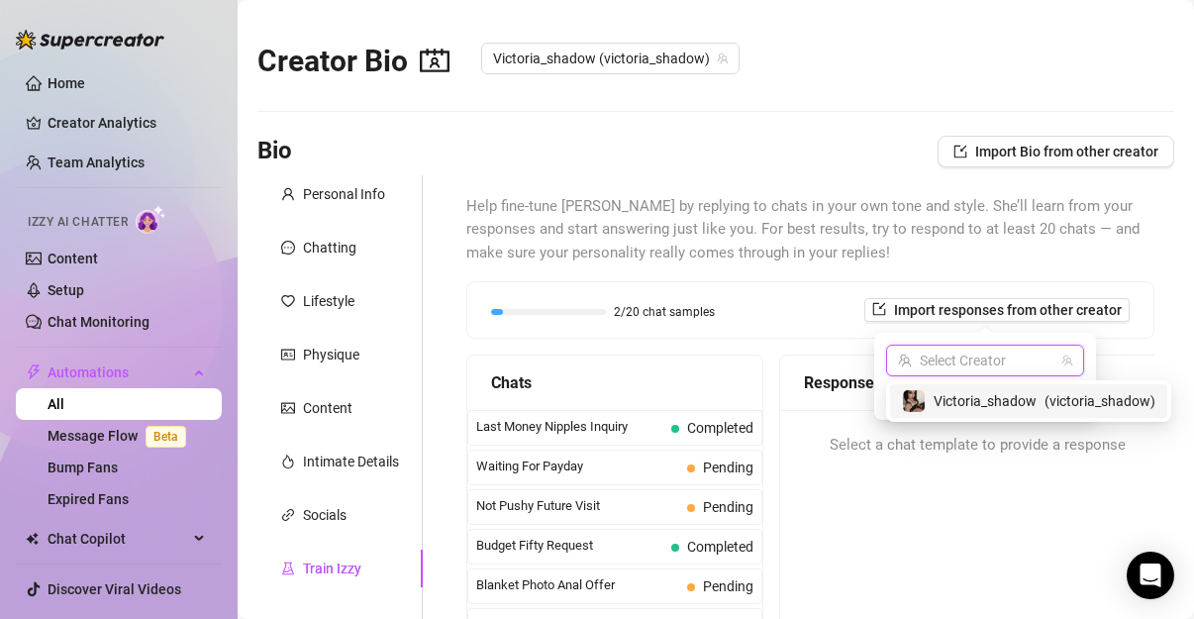
click at [943, 357] on input "search" at bounding box center [976, 360] width 156 height 30
click at [949, 407] on span "Victoria_shadow" at bounding box center [985, 401] width 103 height 22
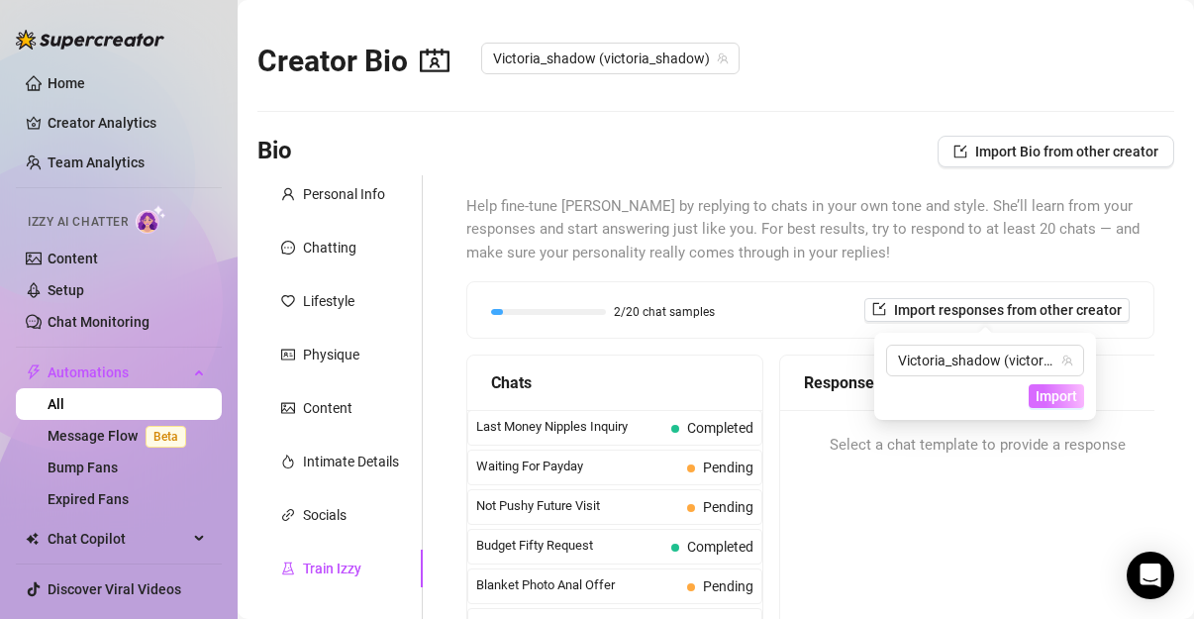
click at [1043, 396] on span "Import" at bounding box center [1056, 396] width 42 height 16
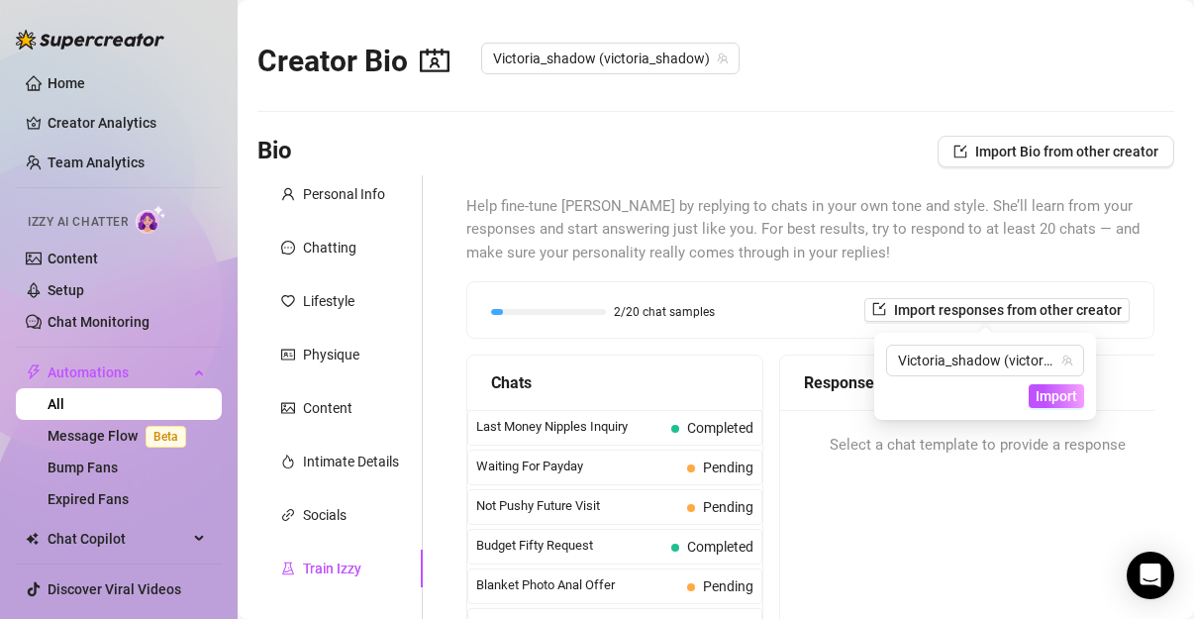
click at [975, 463] on div "Select a chat template to provide a response" at bounding box center [977, 445] width 394 height 71
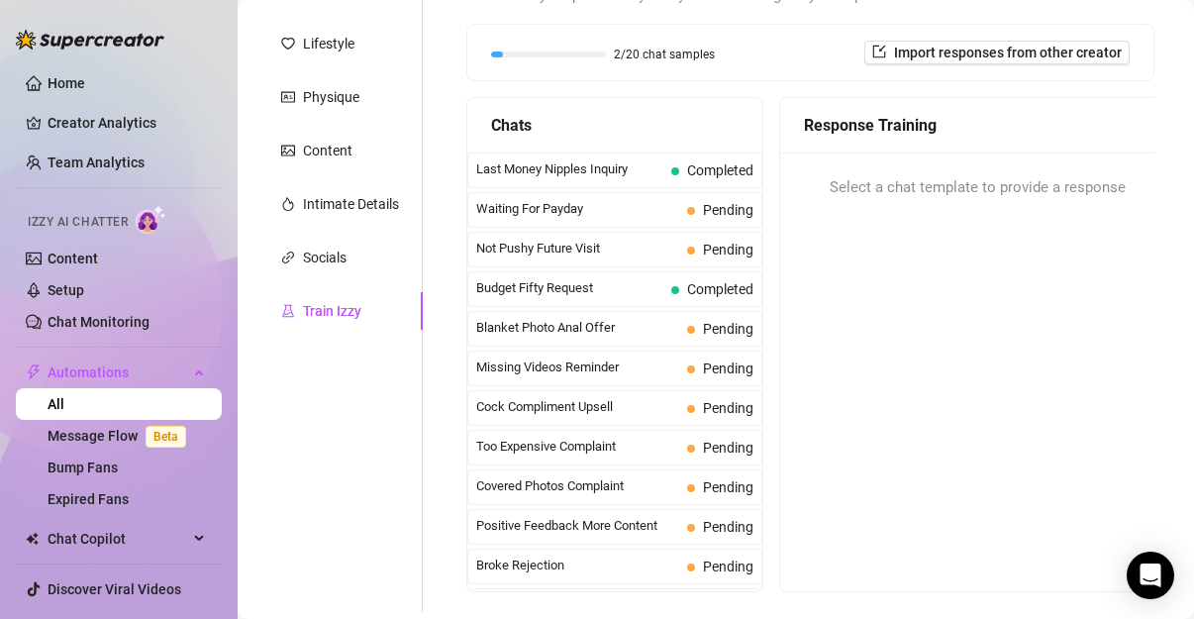
scroll to position [291, 0]
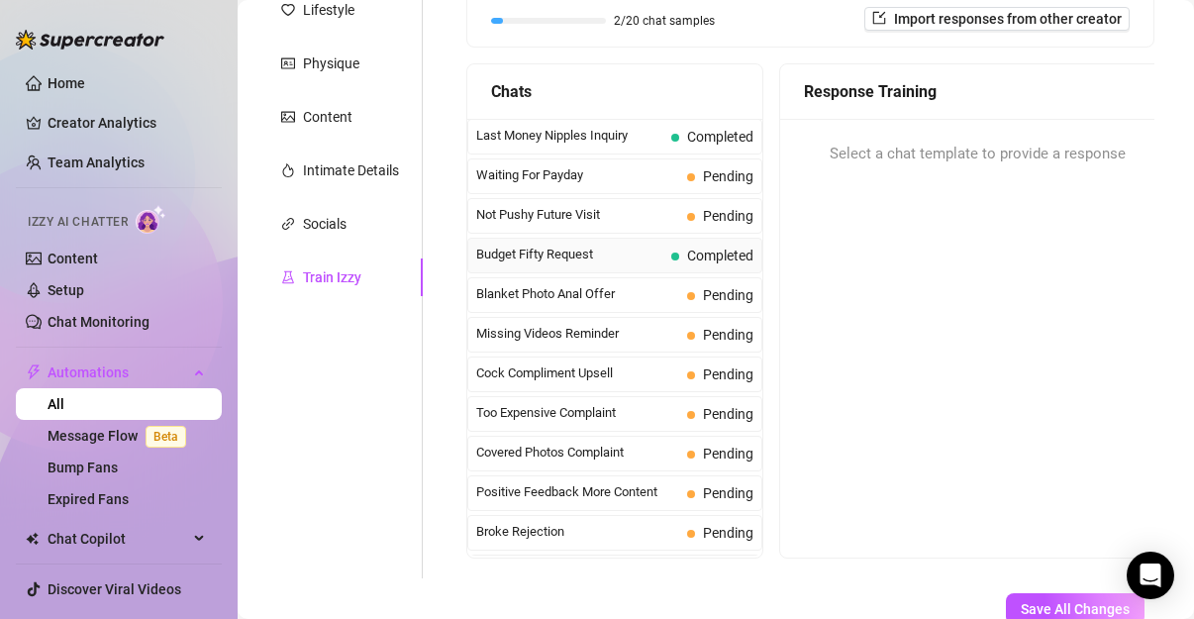
click at [671, 257] on span "Completed" at bounding box center [712, 256] width 82 height 22
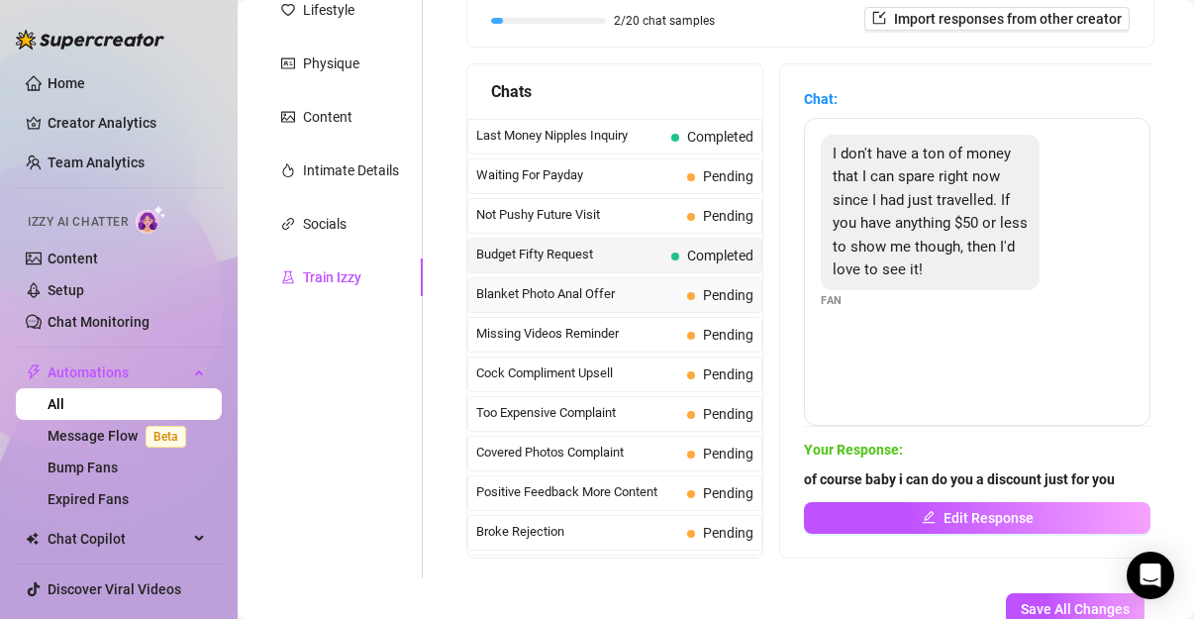
click at [642, 295] on span "Blanket Photo Anal Offer" at bounding box center [577, 294] width 203 height 20
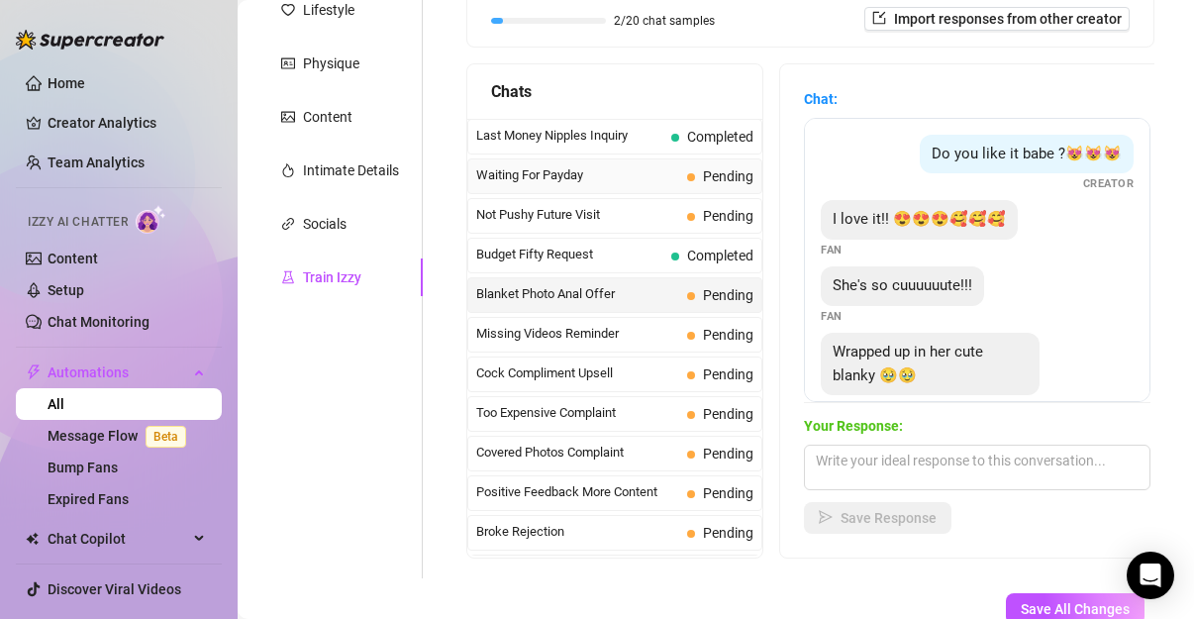
click at [664, 180] on span "Waiting For Payday" at bounding box center [577, 175] width 203 height 20
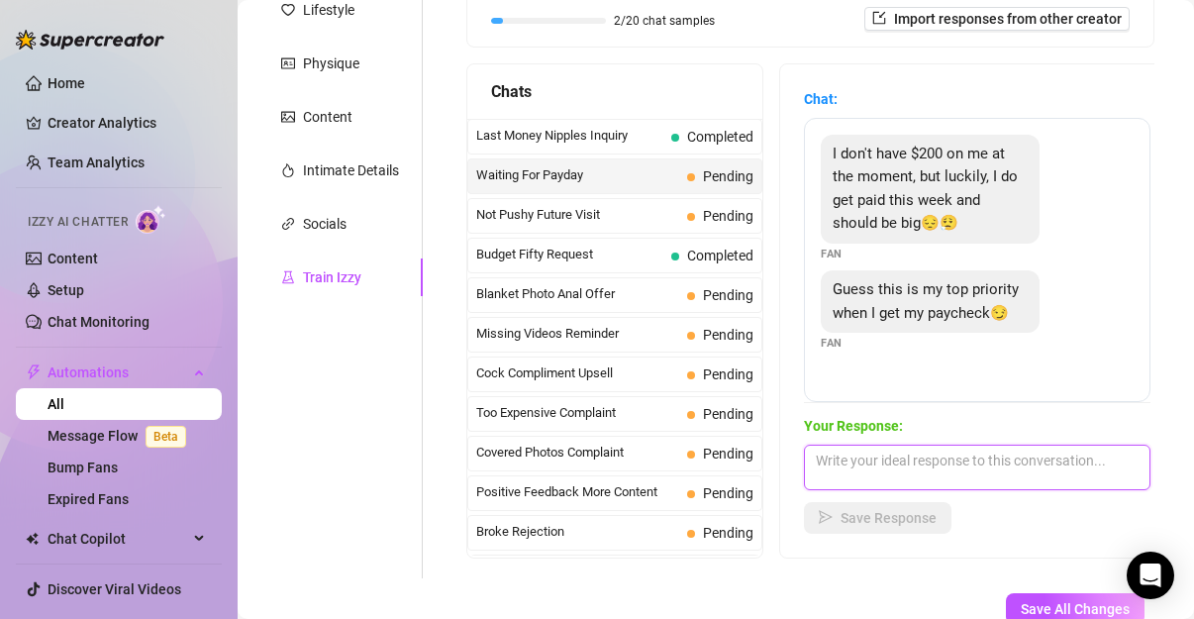
click at [872, 459] on textarea at bounding box center [977, 467] width 346 height 46
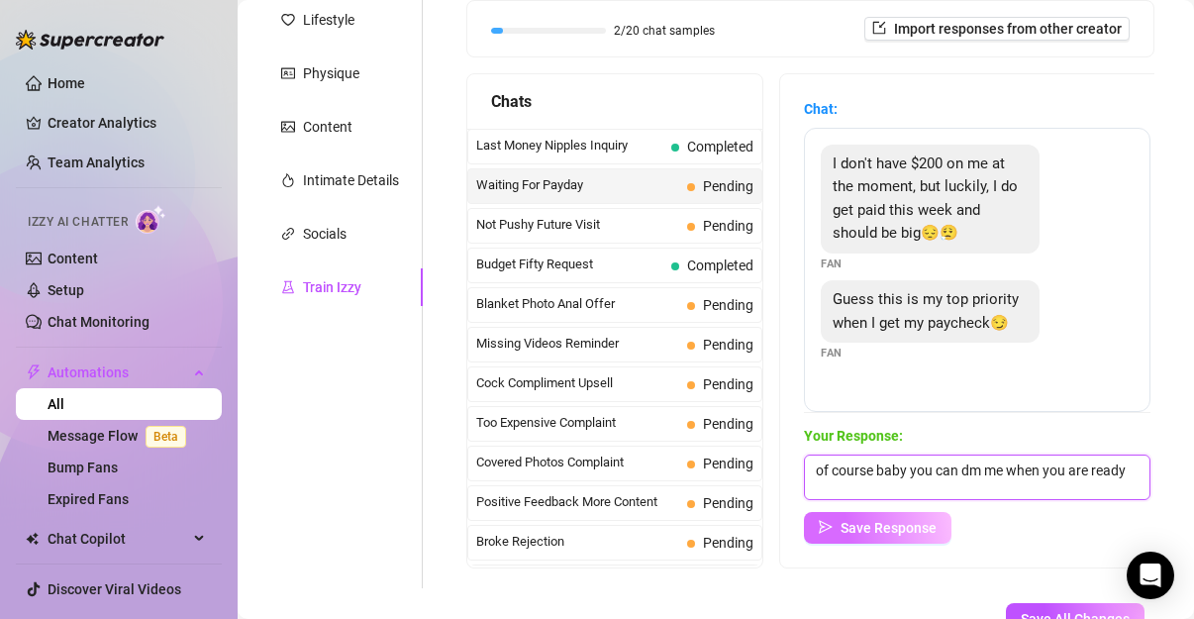
scroll to position [279, 0]
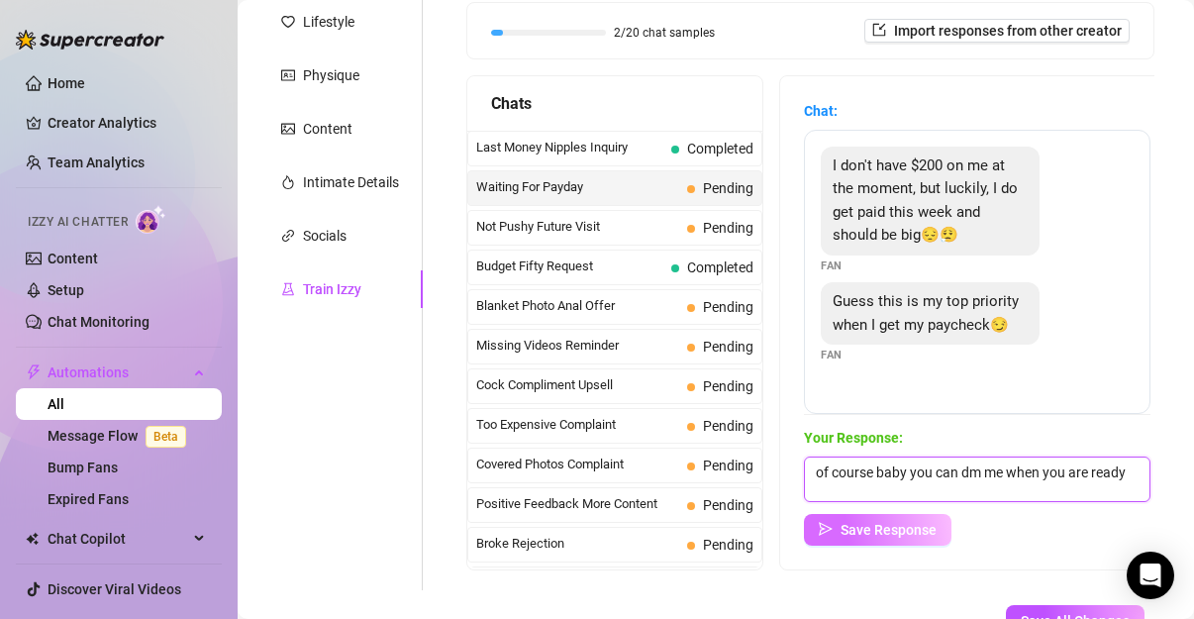
type textarea "of course baby you can dm me when you are ready"
click at [870, 532] on span "Save Response" at bounding box center [888, 530] width 96 height 16
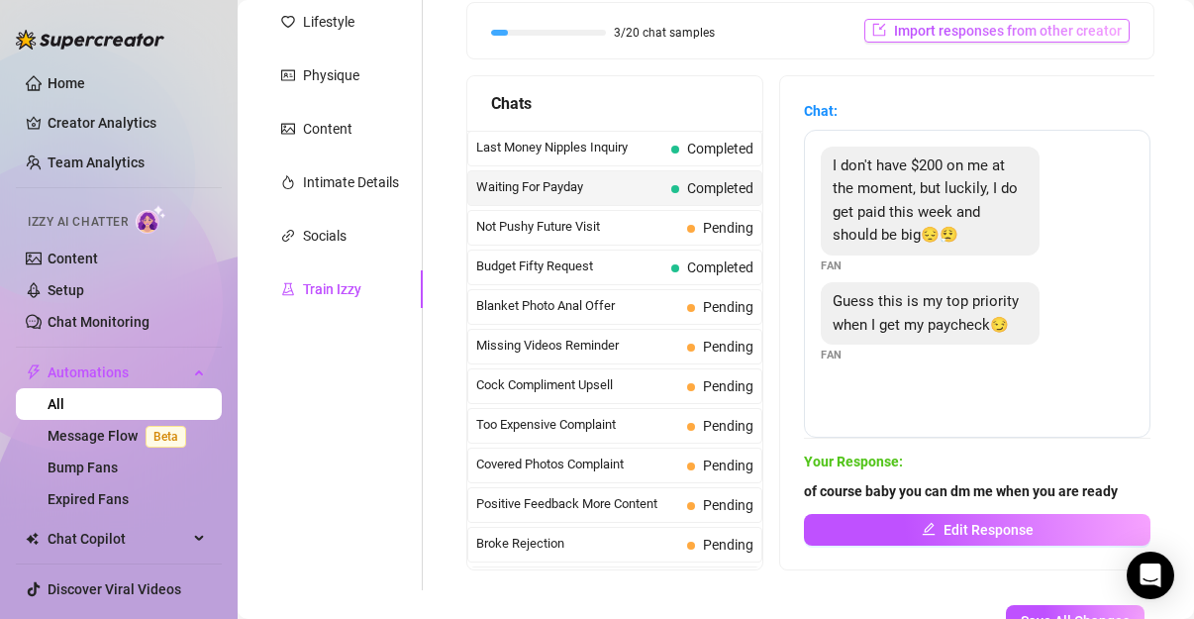
click at [931, 33] on span "Import responses from other creator" at bounding box center [1008, 31] width 228 height 16
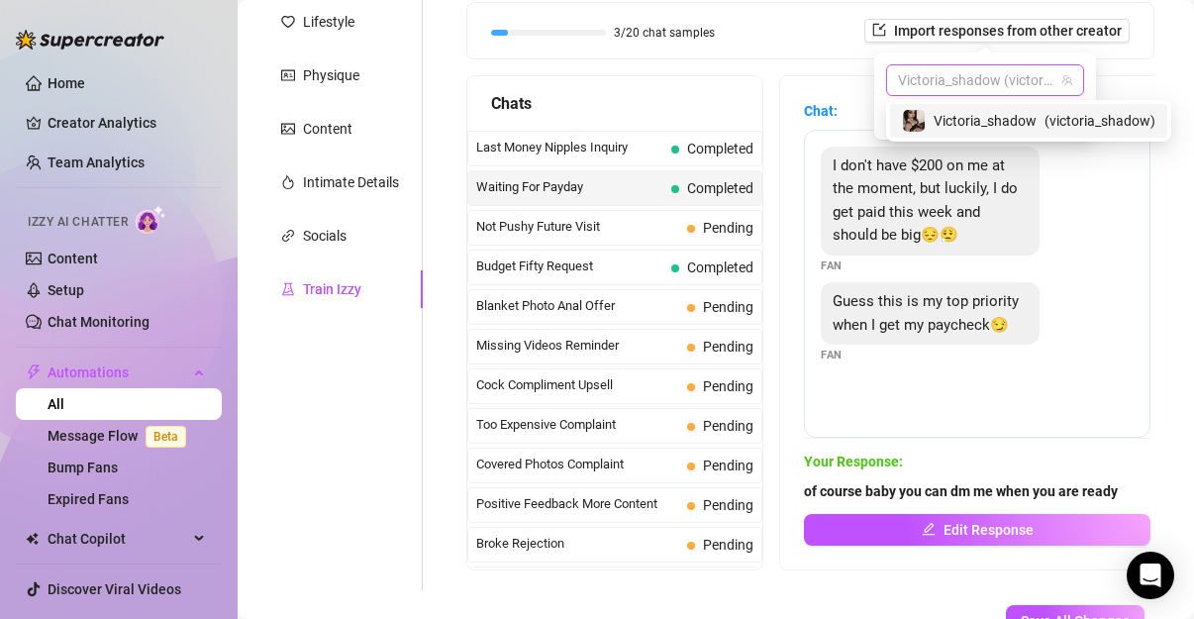
click at [955, 72] on span "Victoria_shadow (victoria_shadow)" at bounding box center [985, 80] width 174 height 30
click at [791, 63] on div "Help fine-tune [PERSON_NAME] by replying to chats in your own tone and style. S…" at bounding box center [810, 243] width 688 height 654
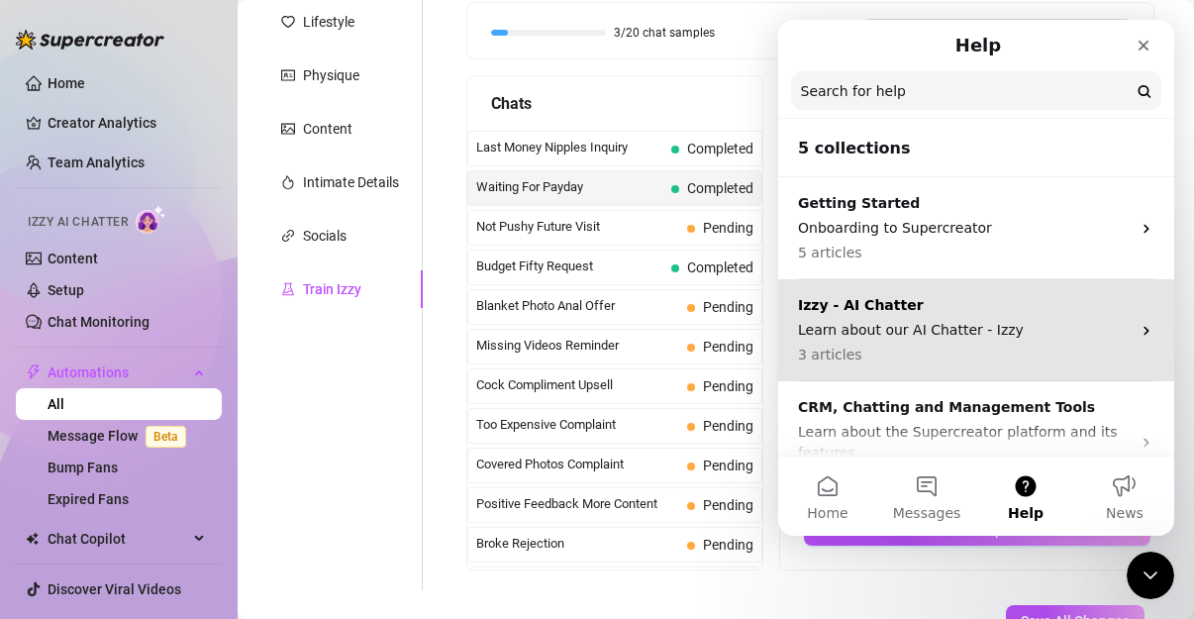
scroll to position [0, 0]
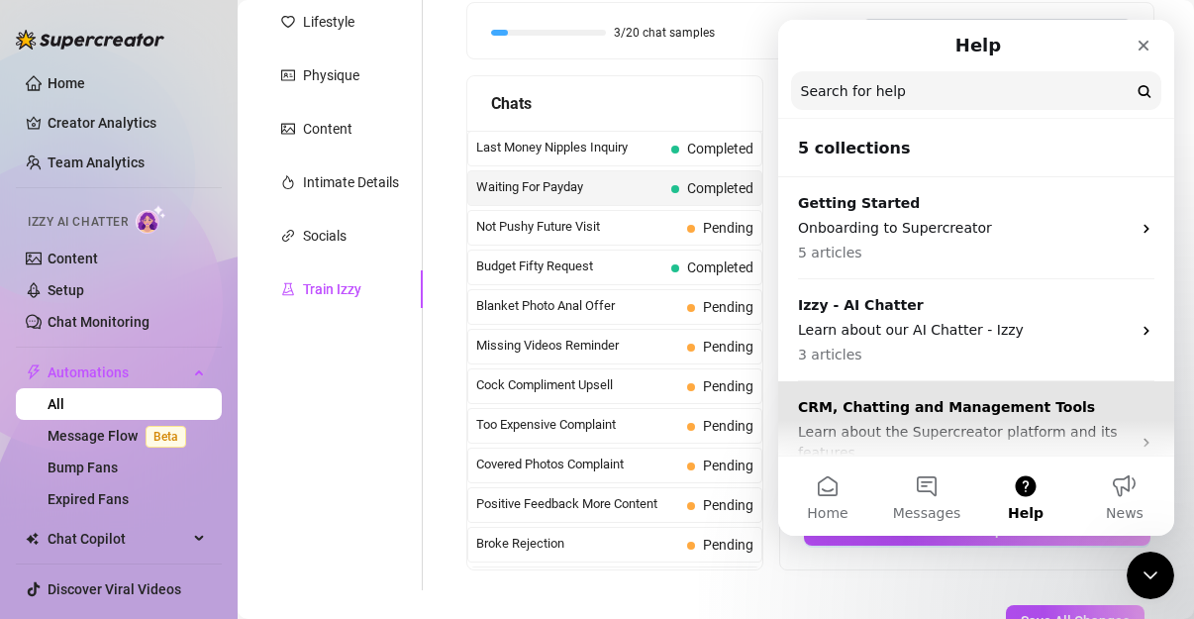
click at [921, 415] on p "CRM, Chatting and Management Tools" at bounding box center [964, 407] width 333 height 21
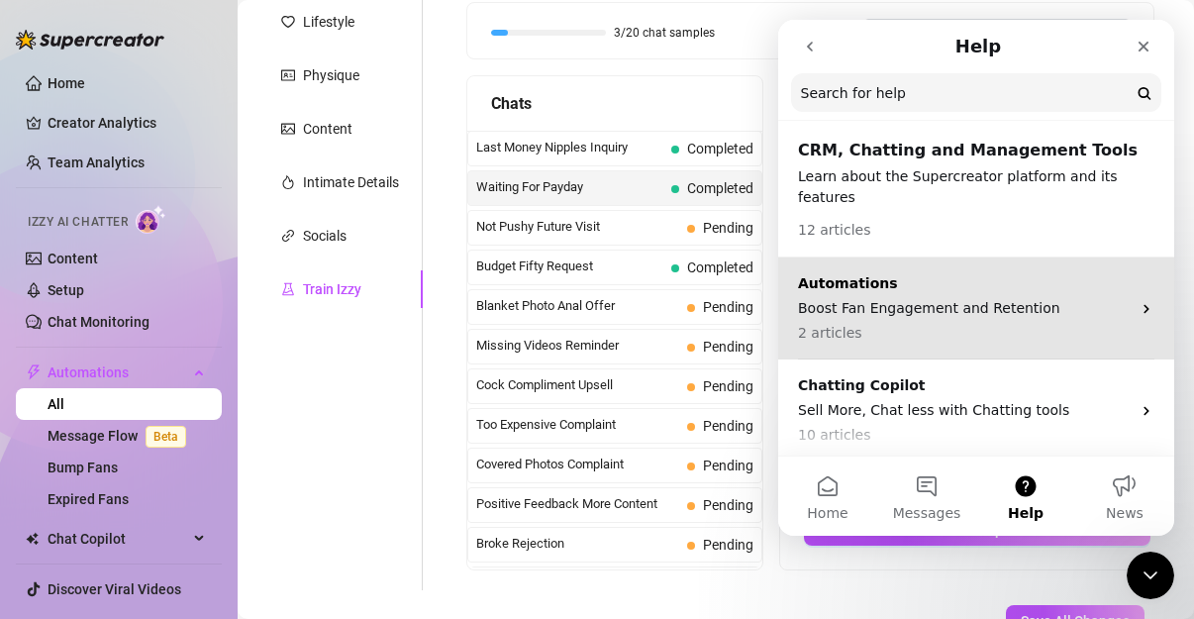
click at [912, 298] on p "Boost Fan Engagement and Retention" at bounding box center [964, 308] width 333 height 21
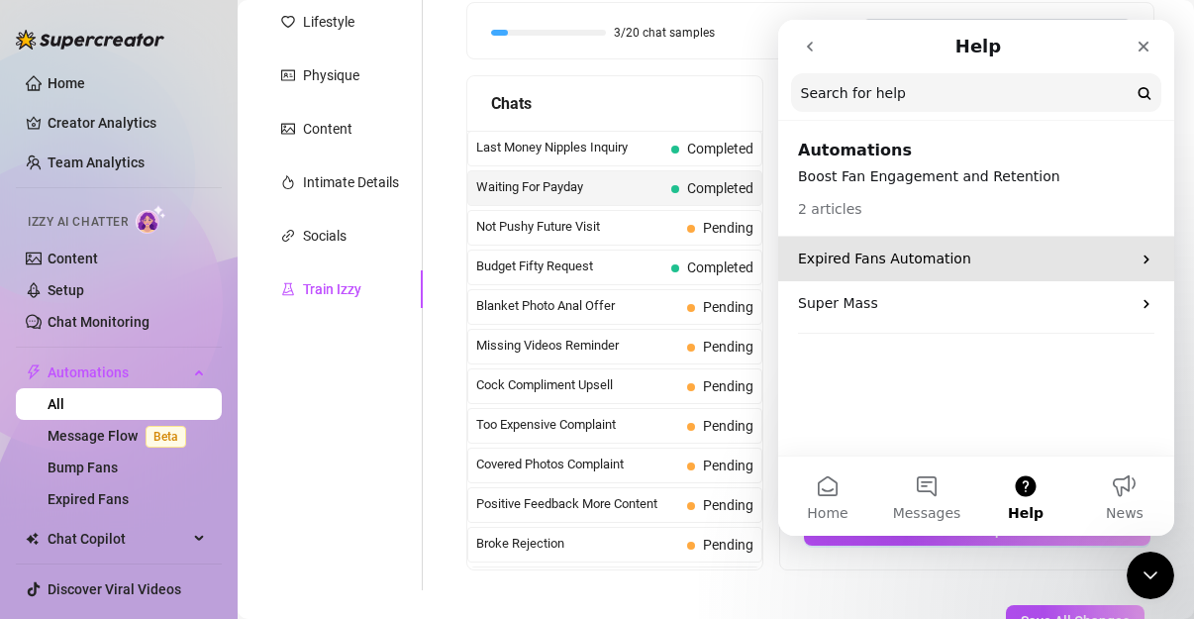
click at [899, 261] on p "Expired Fans Automation" at bounding box center [964, 258] width 333 height 21
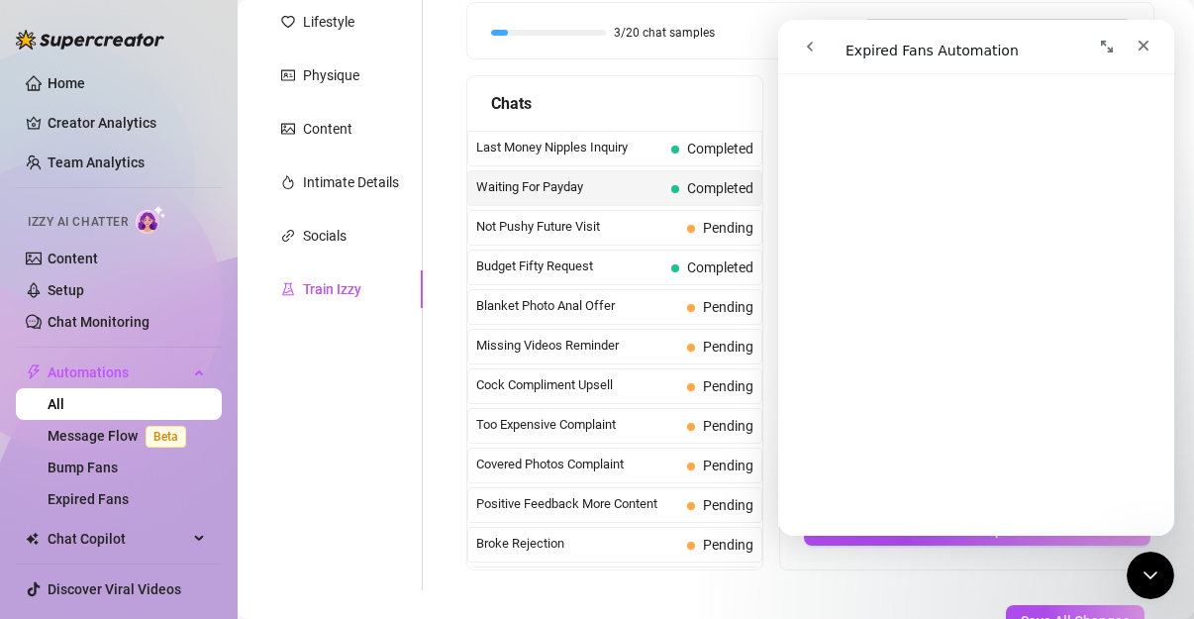
scroll to position [305, 0]
